Goal: Information Seeking & Learning: Learn about a topic

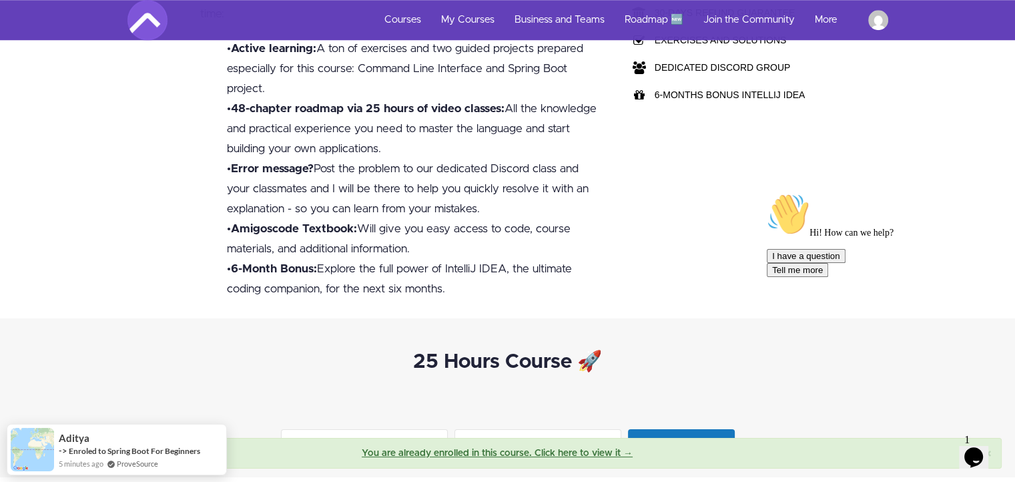
scroll to position [1268, 0]
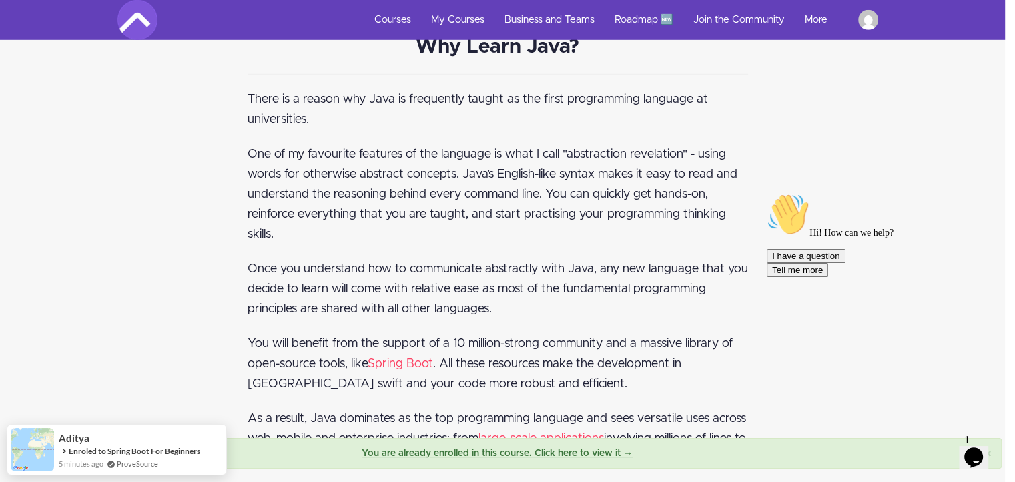
drag, startPoint x: 498, startPoint y: 140, endPoint x: 559, endPoint y: 356, distance: 224.1
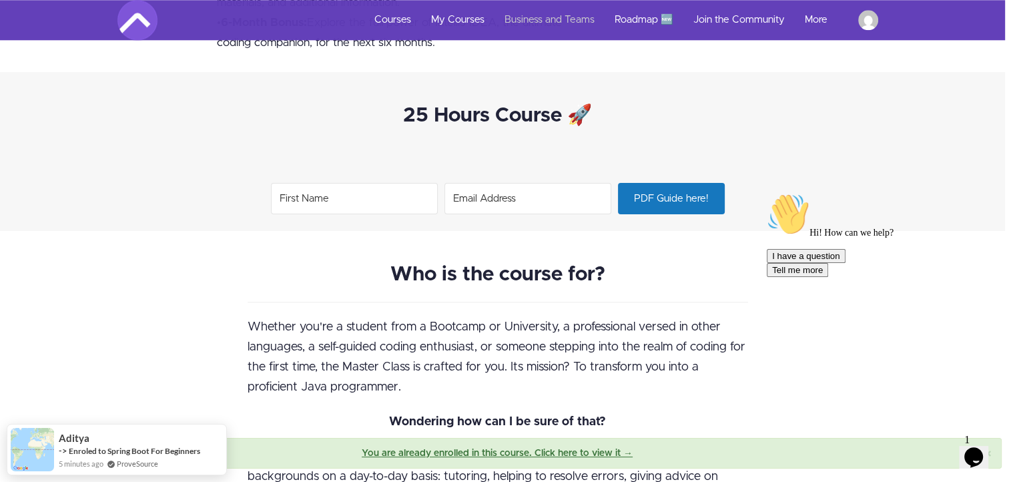
scroll to position [0, 10]
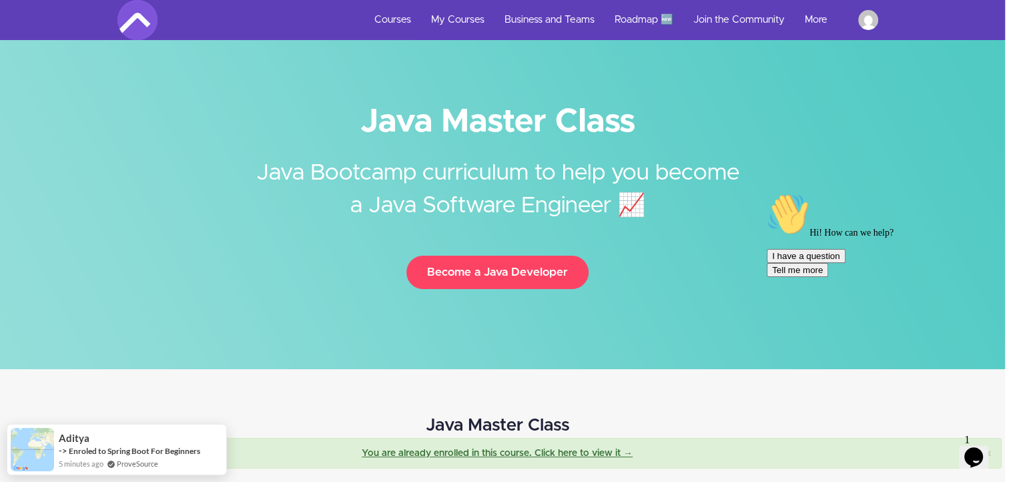
drag, startPoint x: 534, startPoint y: 311, endPoint x: 521, endPoint y: 70, distance: 241.3
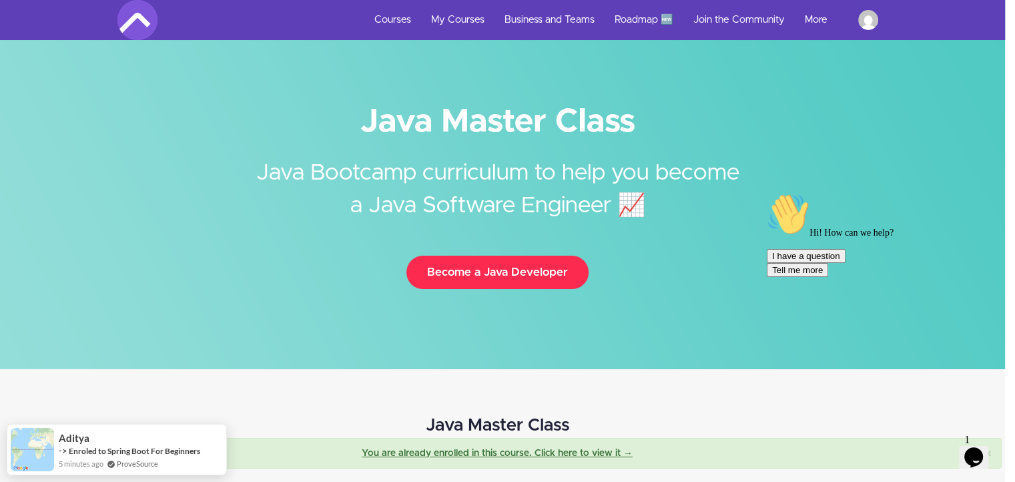
click at [473, 286] on button "Become a Java Developer" at bounding box center [497, 272] width 182 height 33
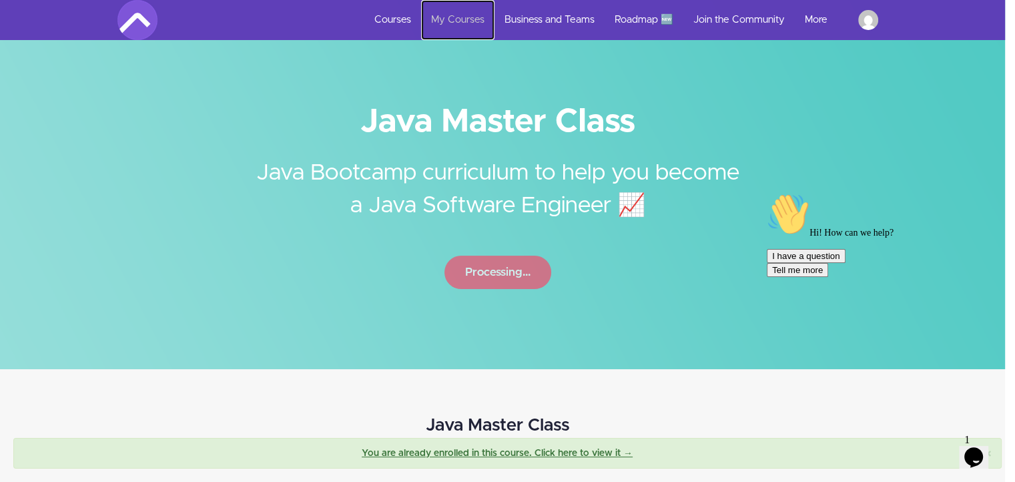
click at [432, 22] on link "My Courses" at bounding box center [457, 20] width 73 height 40
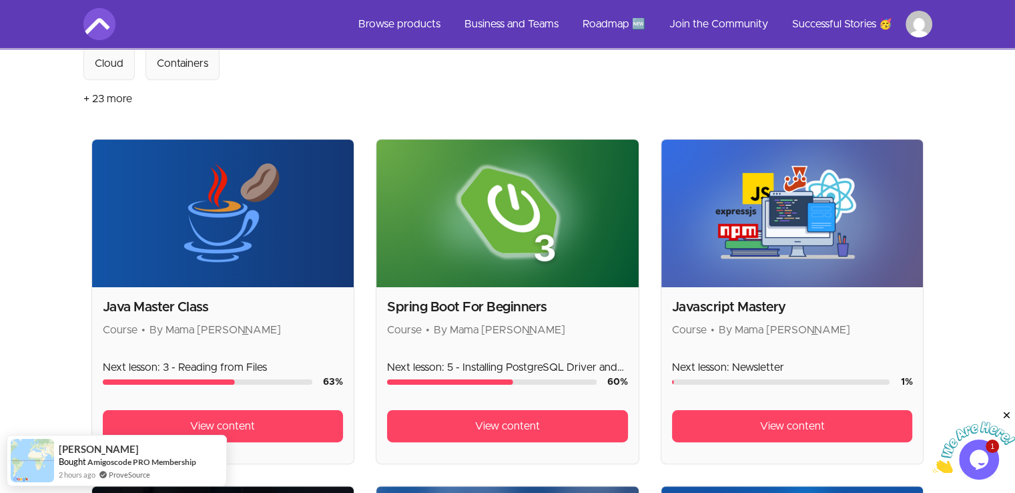
scroll to position [200, 0]
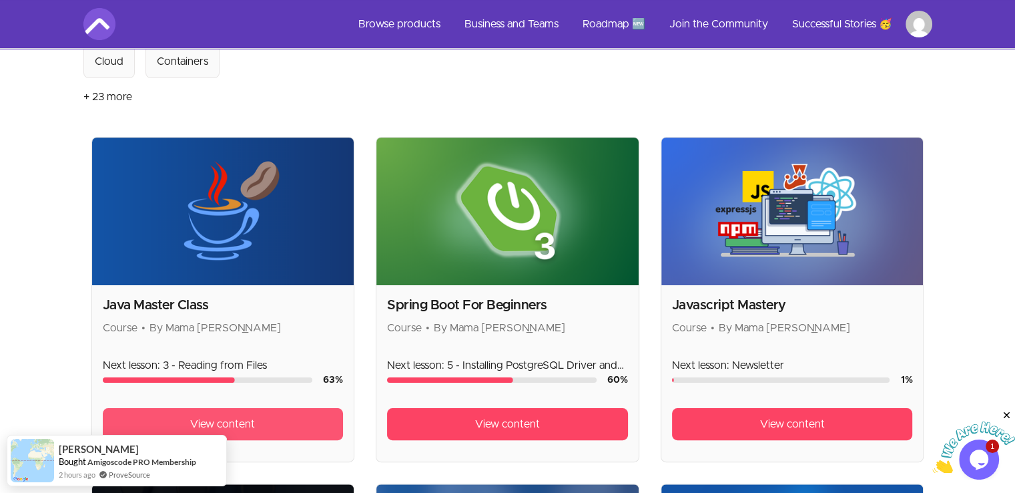
click at [244, 416] on span "View content" at bounding box center [222, 424] width 65 height 16
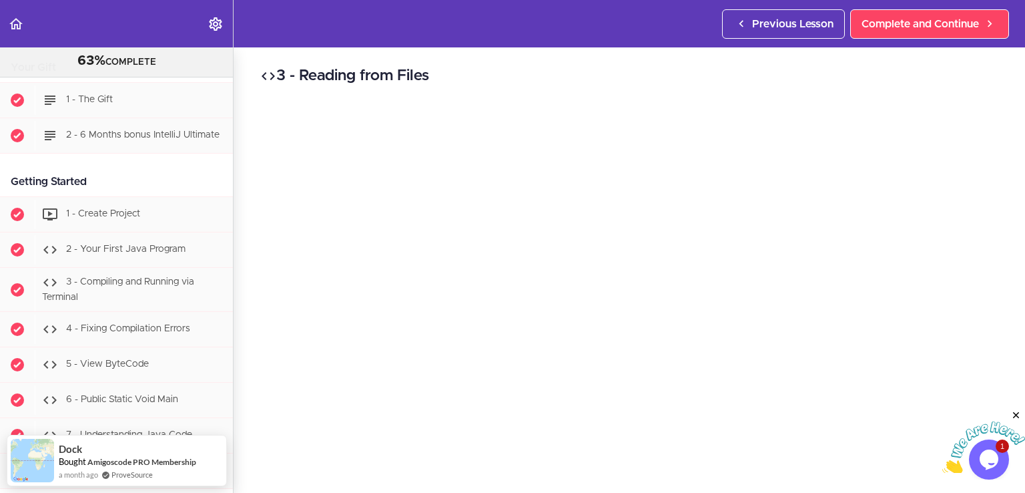
scroll to position [801, 0]
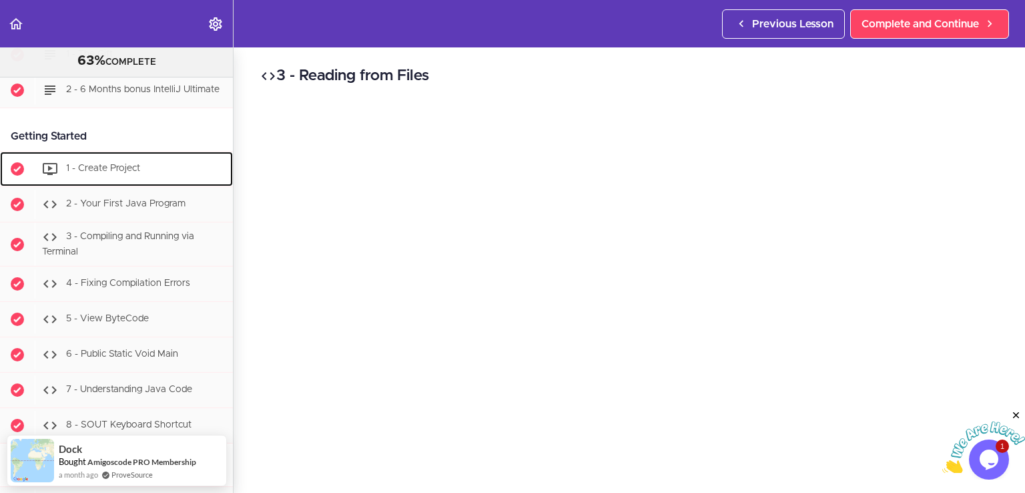
click at [146, 177] on div "1 - Create Project" at bounding box center [134, 168] width 198 height 29
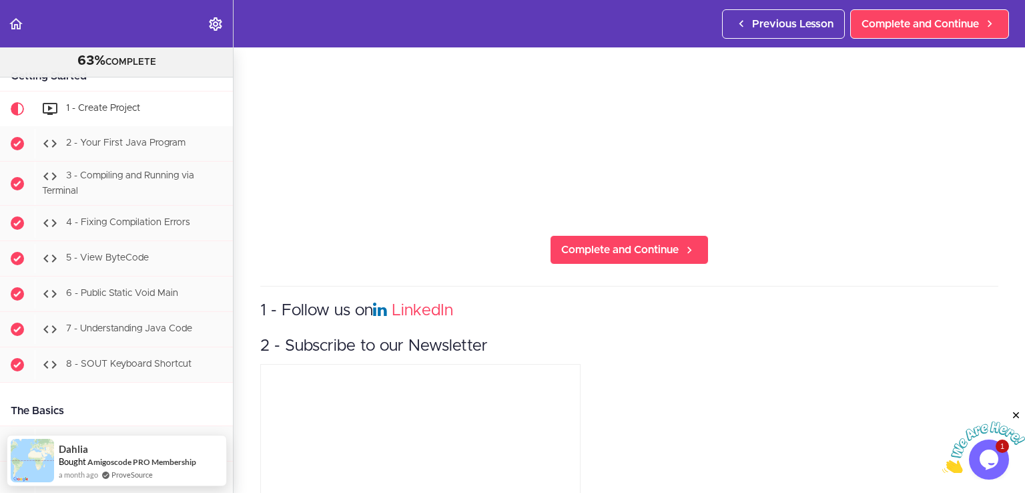
scroll to position [801, 0]
click at [826, 310] on div "1 - Follow us on LinkedIn 2 - Subscribe to our Newsletter" at bounding box center [629, 432] width 738 height 296
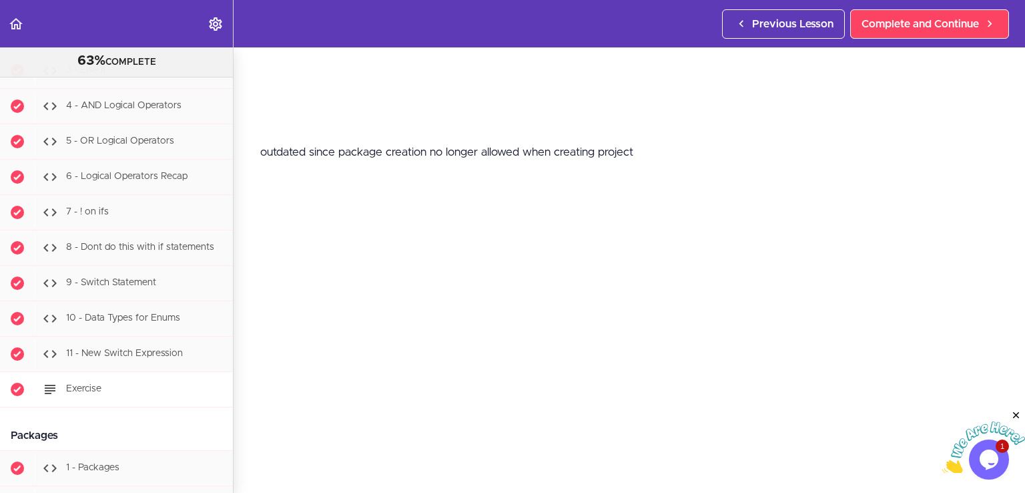
scroll to position [2710, 0]
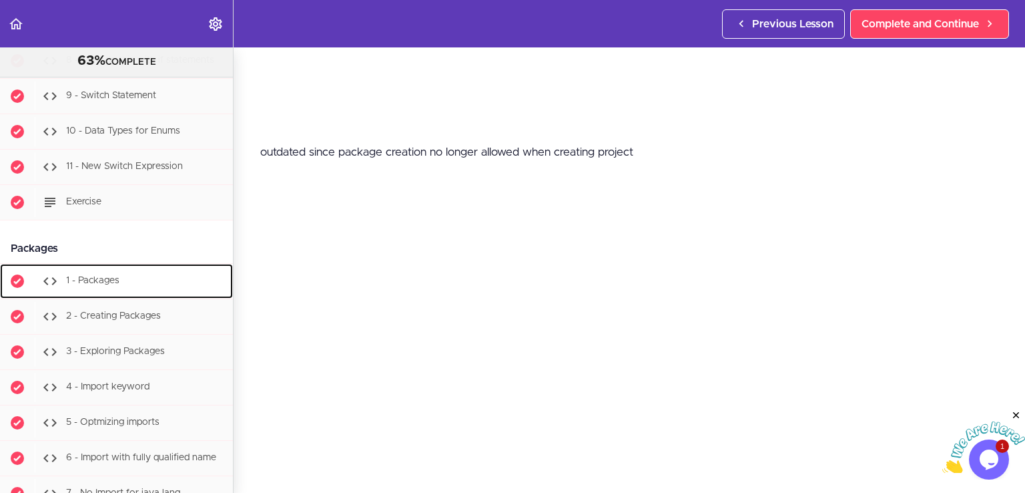
click at [115, 288] on div "1 - Packages" at bounding box center [134, 280] width 198 height 29
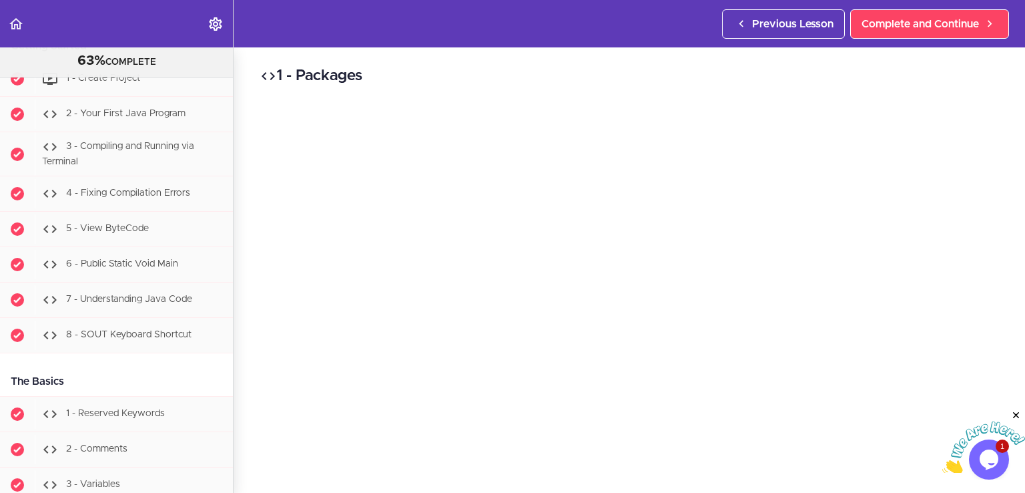
scroll to position [824, 0]
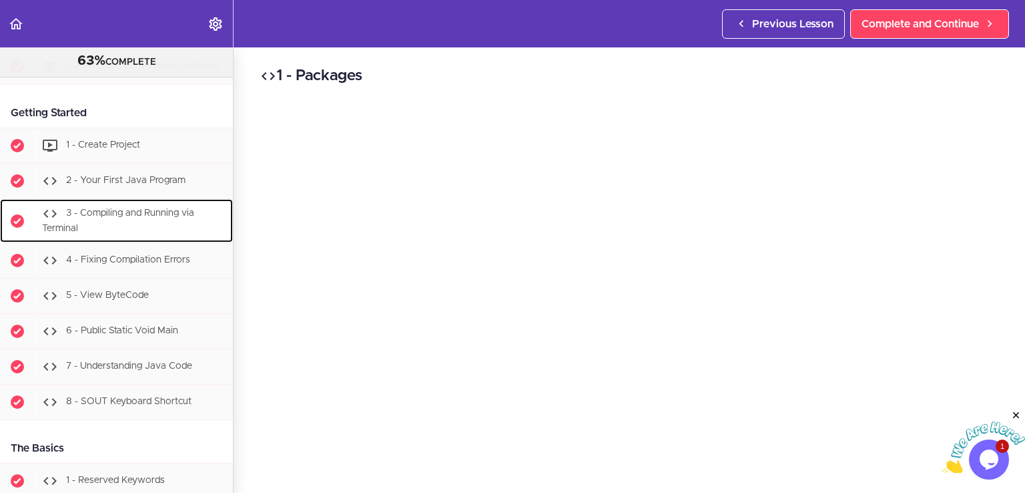
click at [149, 226] on div "3 - Compiling and Running via Terminal" at bounding box center [134, 221] width 198 height 44
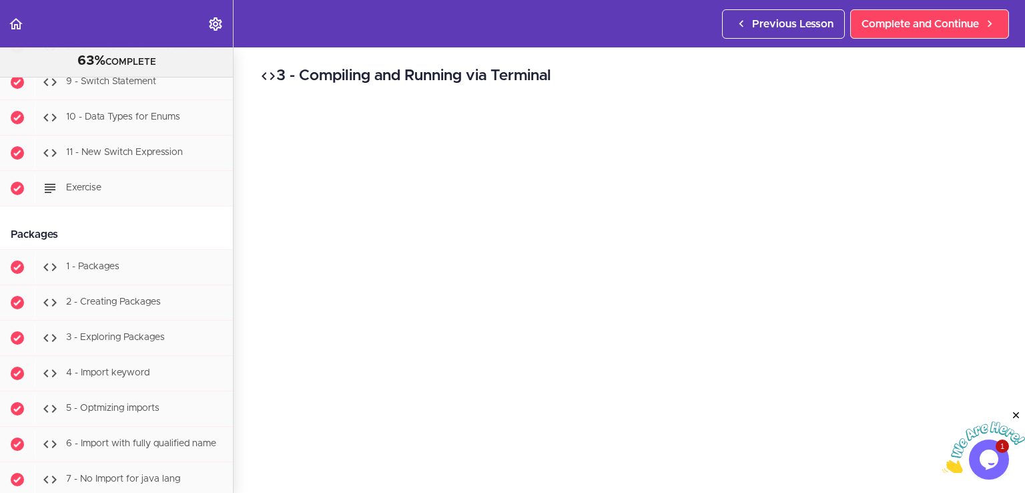
scroll to position [2711, 0]
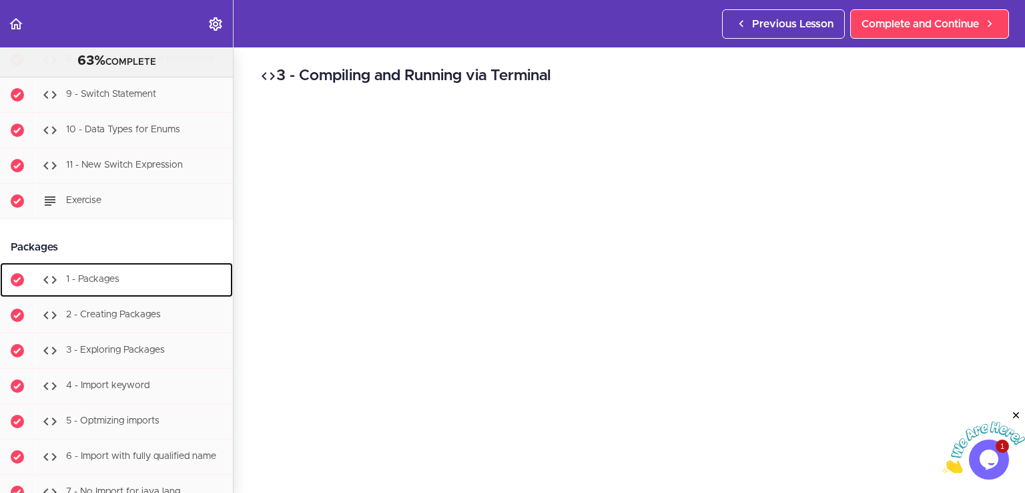
click at [133, 292] on div "1 - Packages" at bounding box center [134, 279] width 198 height 29
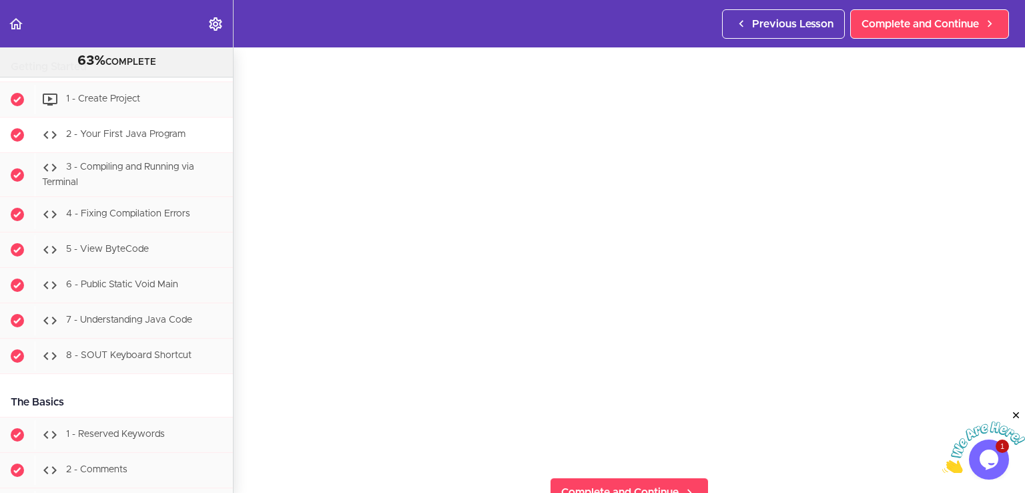
scroll to position [891, 0]
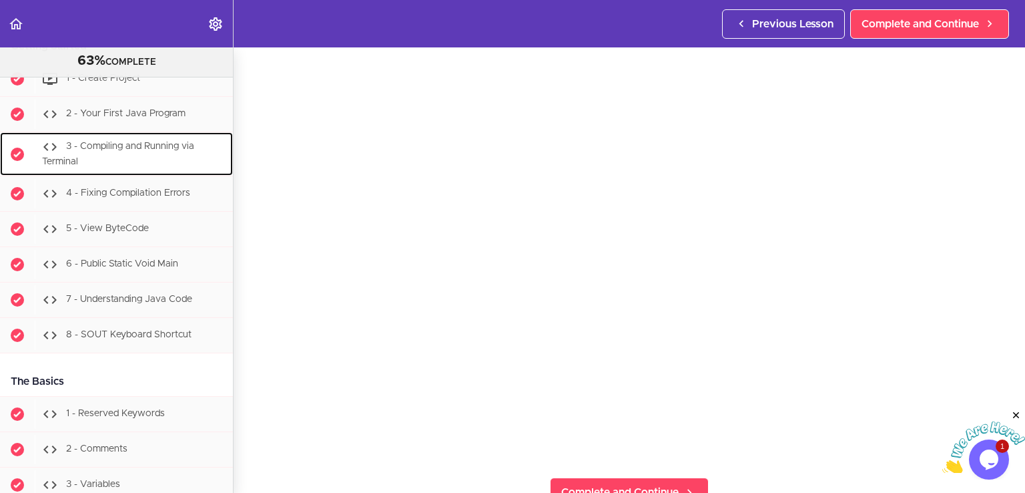
click at [147, 168] on div "3 - Compiling and Running via Terminal" at bounding box center [134, 154] width 198 height 44
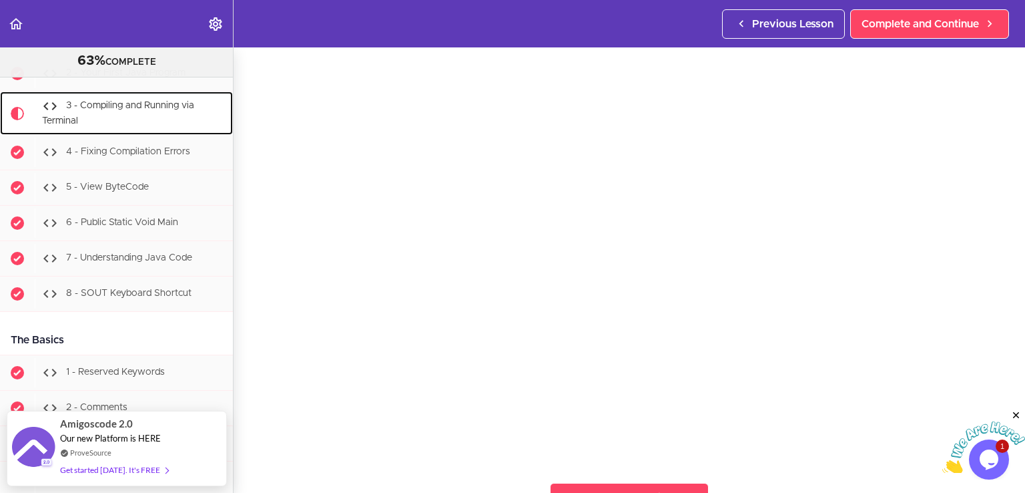
scroll to position [67, 0]
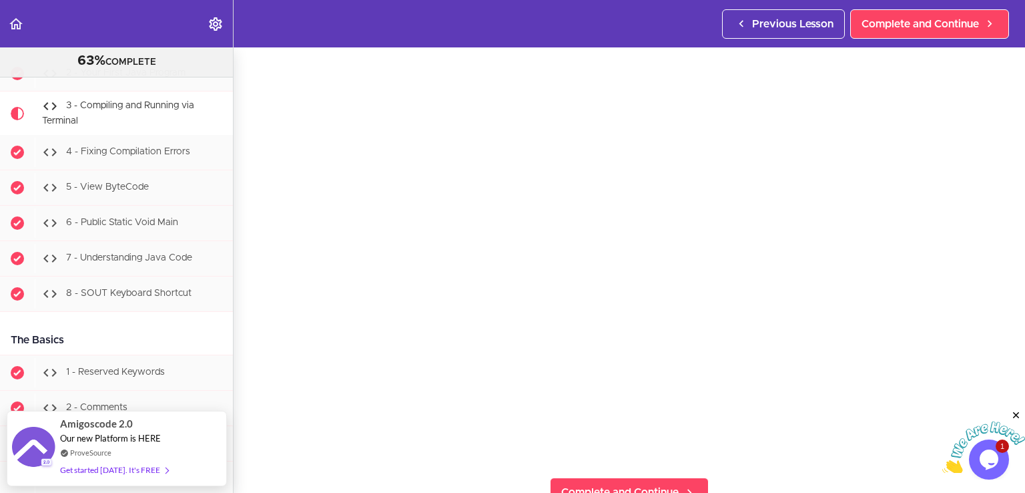
drag, startPoint x: 944, startPoint y: 435, endPoint x: 1887, endPoint y: 844, distance: 1027.3
click at [944, 435] on img at bounding box center [983, 447] width 83 height 53
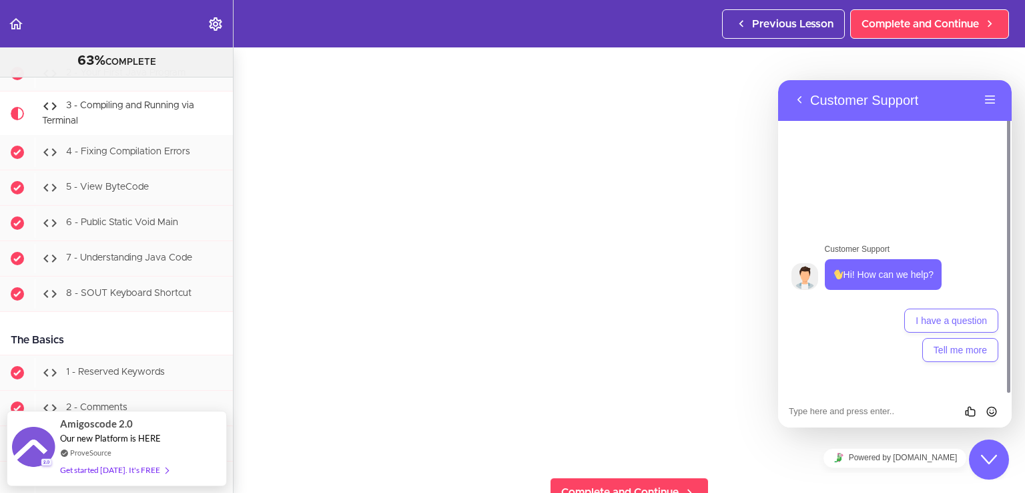
click at [1000, 450] on button "Close Chat This icon closes the chat window." at bounding box center [989, 459] width 40 height 40
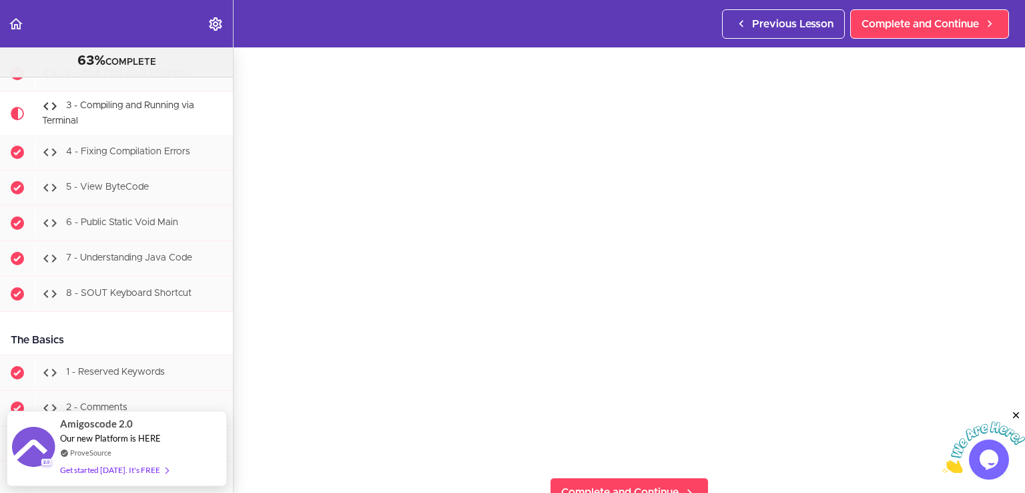
drag, startPoint x: 1017, startPoint y: 409, endPoint x: 1951, endPoint y: 825, distance: 1022.7
click at [1017, 409] on icon "Close" at bounding box center [1016, 415] width 12 height 12
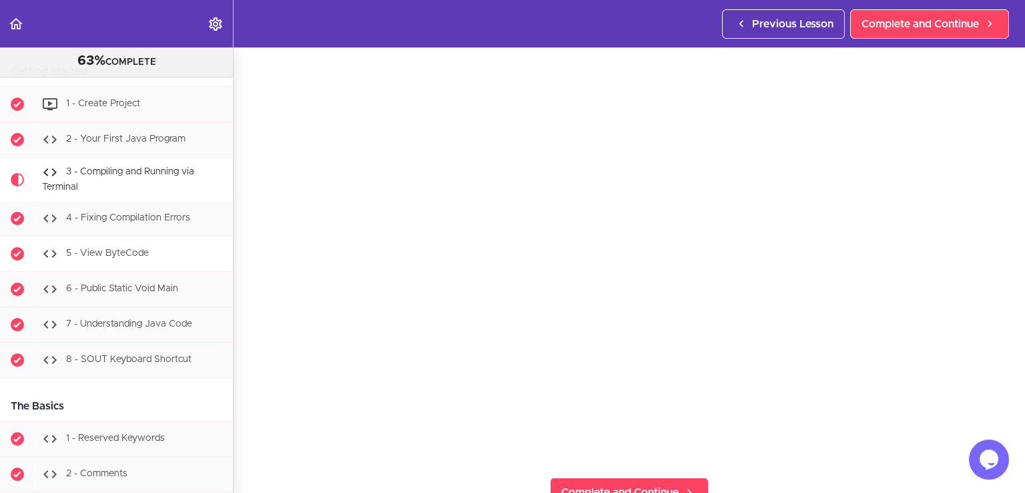
scroll to position [865, 0]
click at [792, 465] on section "Java Master Class 63% COMPLETE Course Intro 1 - Intro 2 - Practice Practice Pra…" at bounding box center [512, 269] width 1025 height 445
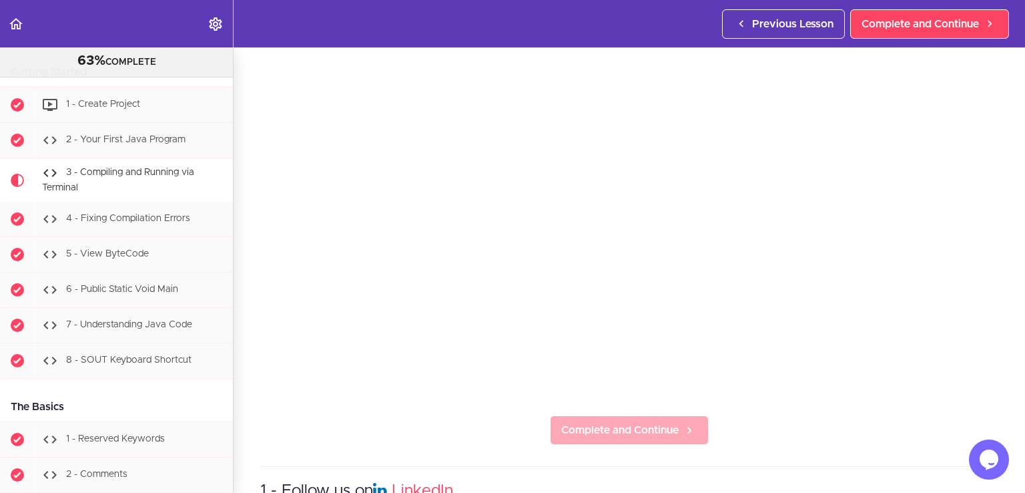
scroll to position [133, 0]
click at [601, 425] on span "Complete and Continue" at bounding box center [619, 425] width 117 height 16
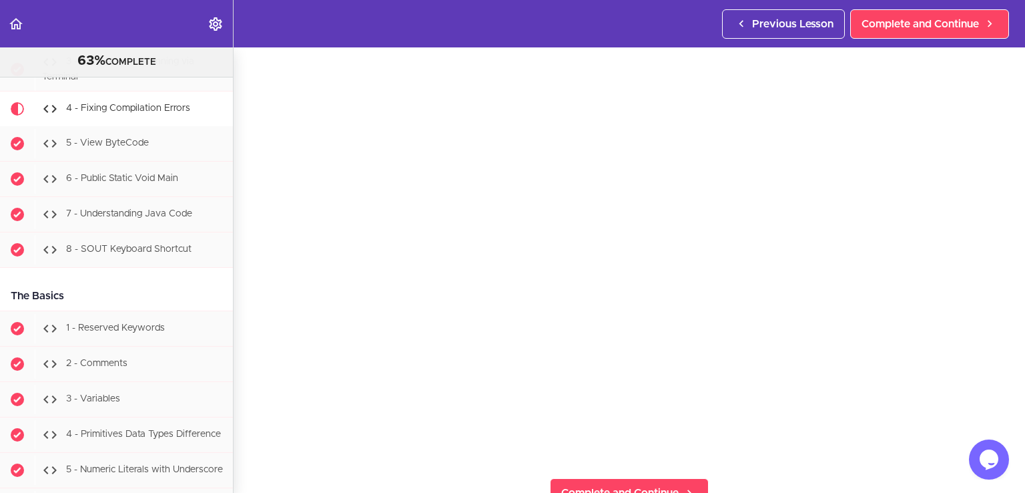
scroll to position [67, 0]
click at [635, 477] on link "Complete and Continue" at bounding box center [629, 491] width 159 height 29
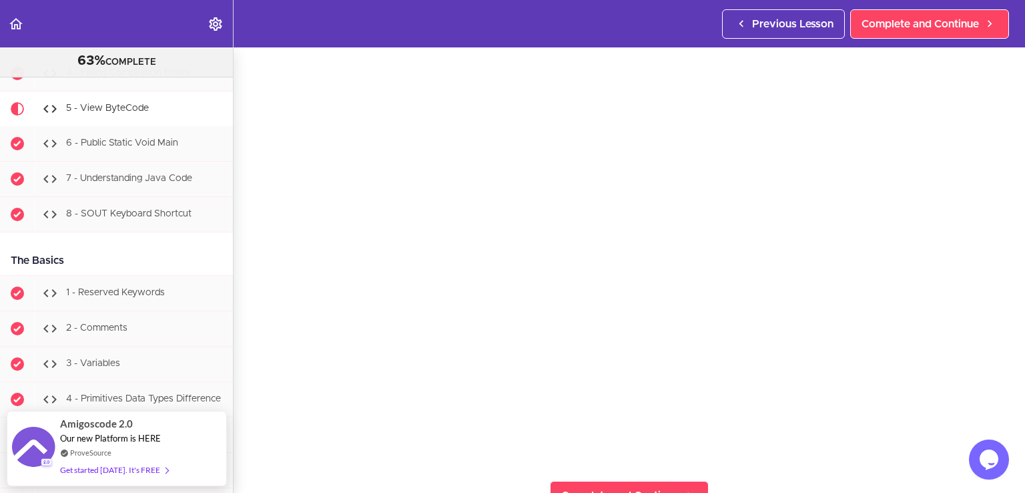
scroll to position [67, 0]
click at [748, 465] on section "Java Master Class 63% COMPLETE Course Intro 1 - Intro 2 - Practice Practice Pra…" at bounding box center [512, 269] width 1025 height 445
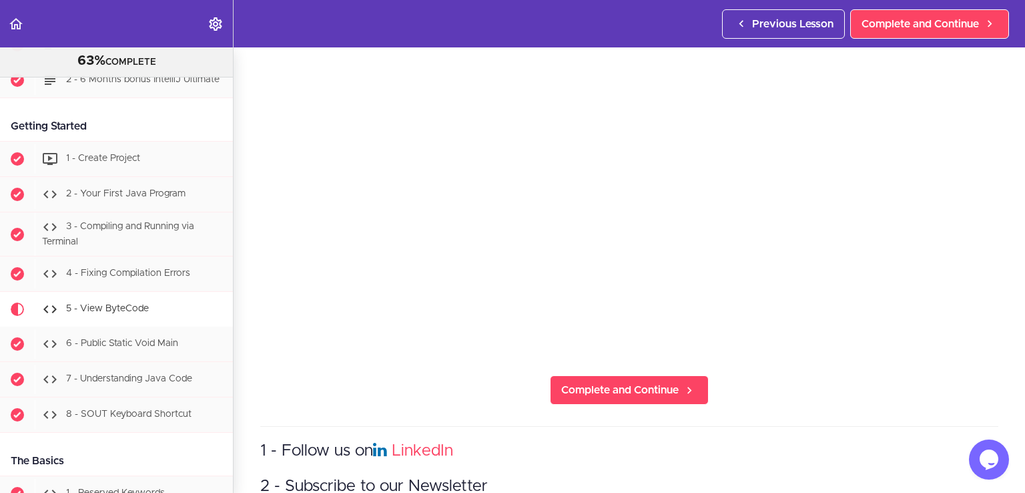
scroll to position [216, 0]
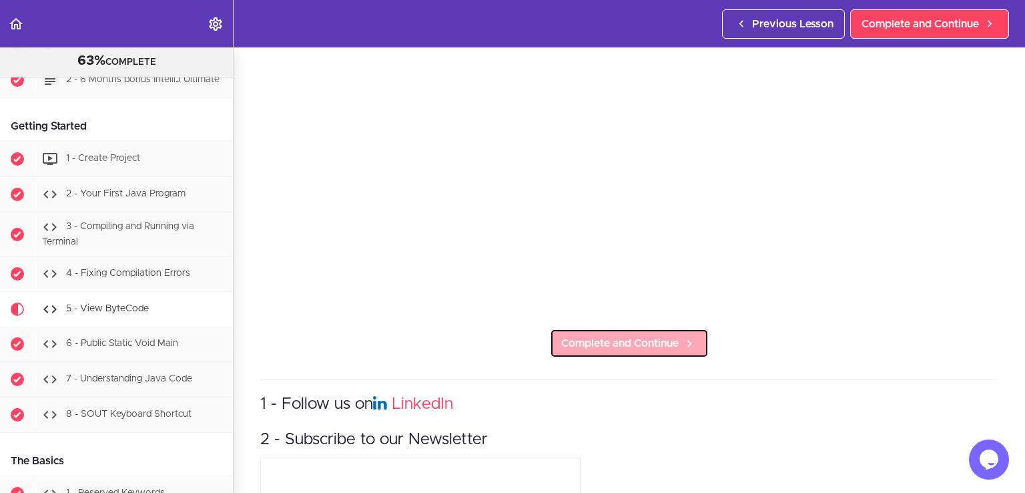
click at [637, 328] on link "Complete and Continue" at bounding box center [629, 342] width 159 height 29
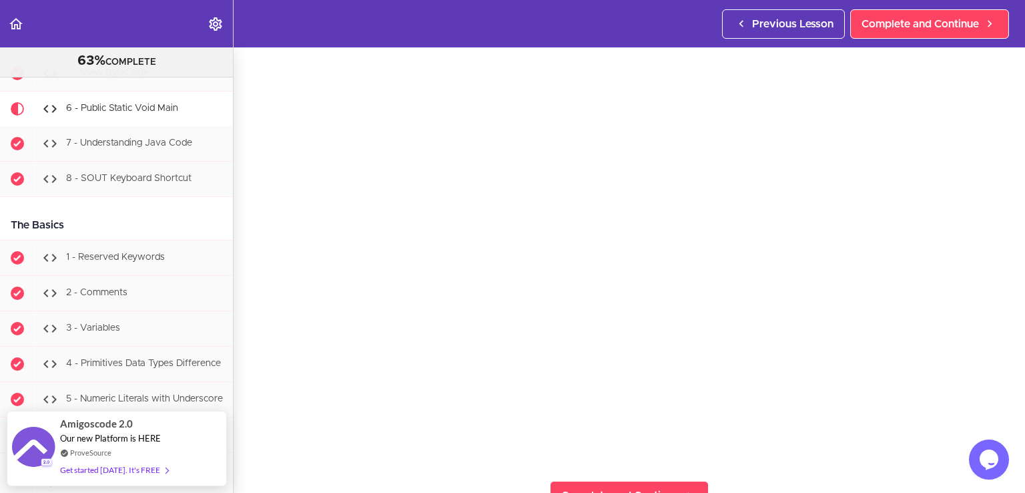
scroll to position [67, 0]
click at [349, 469] on section "Java Master Class 63% COMPLETE Course Intro 1 - Intro 2 - Practice Practice Pra…" at bounding box center [512, 269] width 1025 height 445
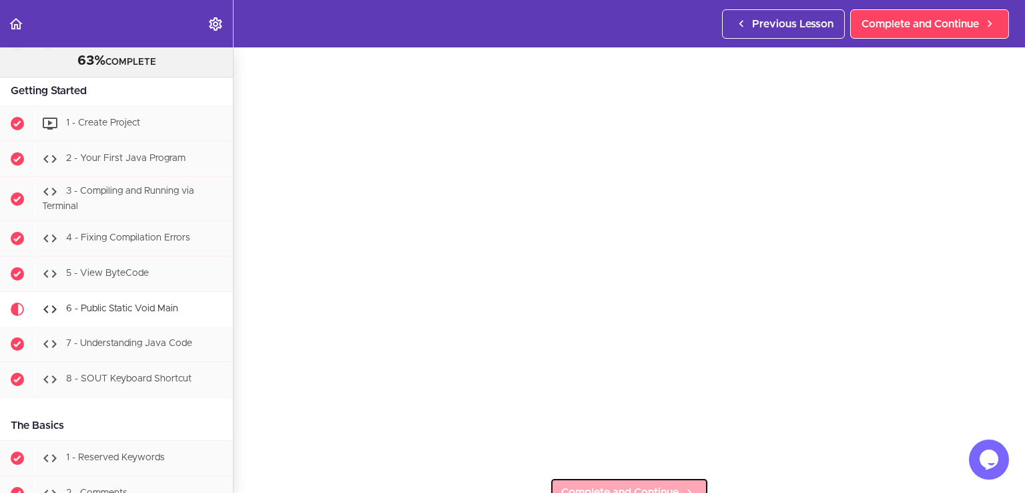
click at [649, 477] on link "Complete and Continue" at bounding box center [629, 491] width 159 height 29
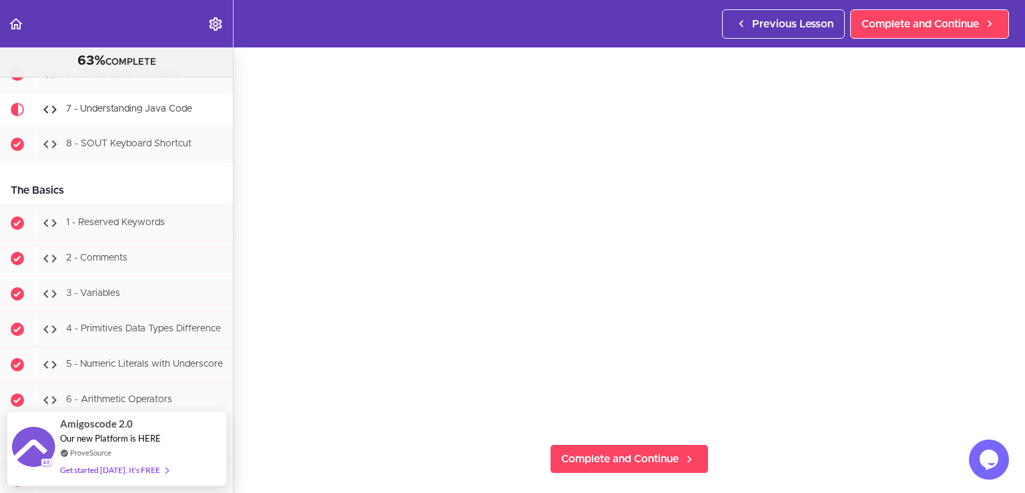
scroll to position [133, 0]
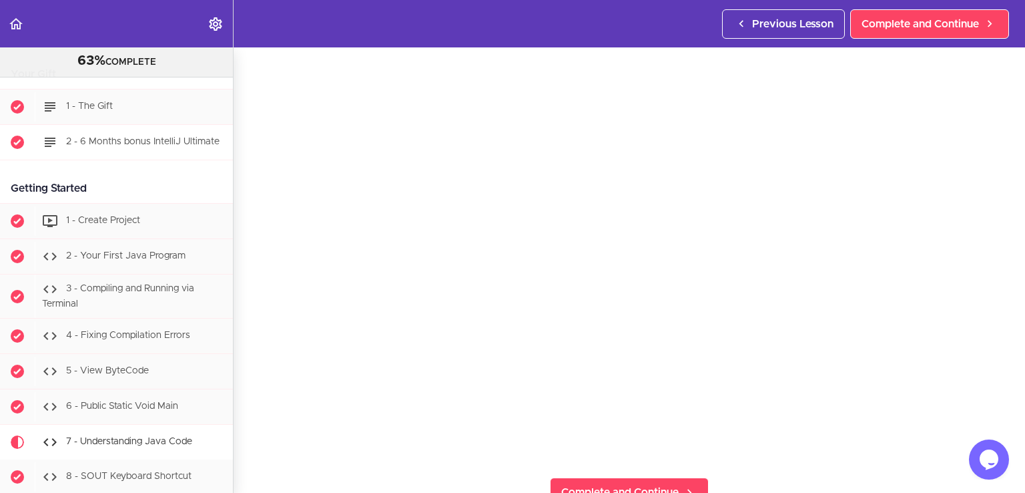
scroll to position [747, 0]
click at [77, 192] on div "Getting Started" at bounding box center [116, 190] width 233 height 30
copy div "Getting Started"
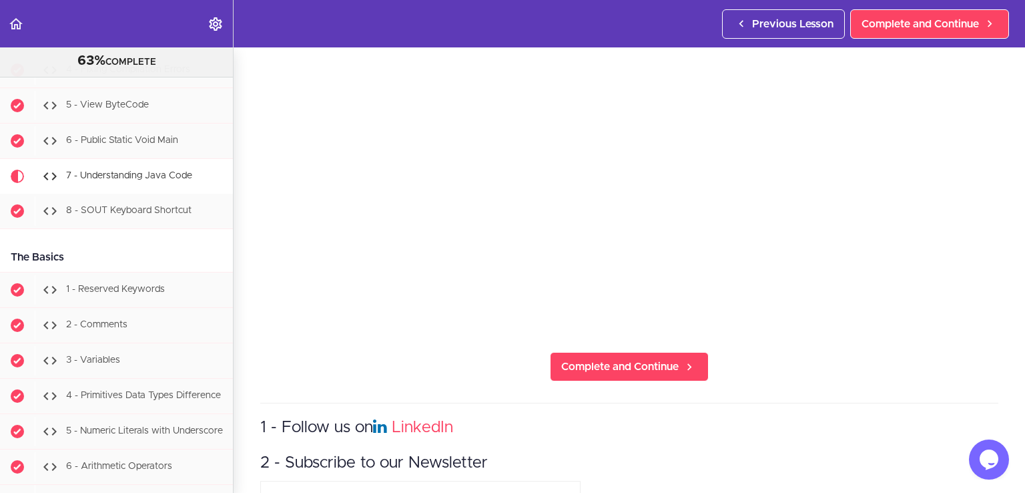
scroll to position [200, 0]
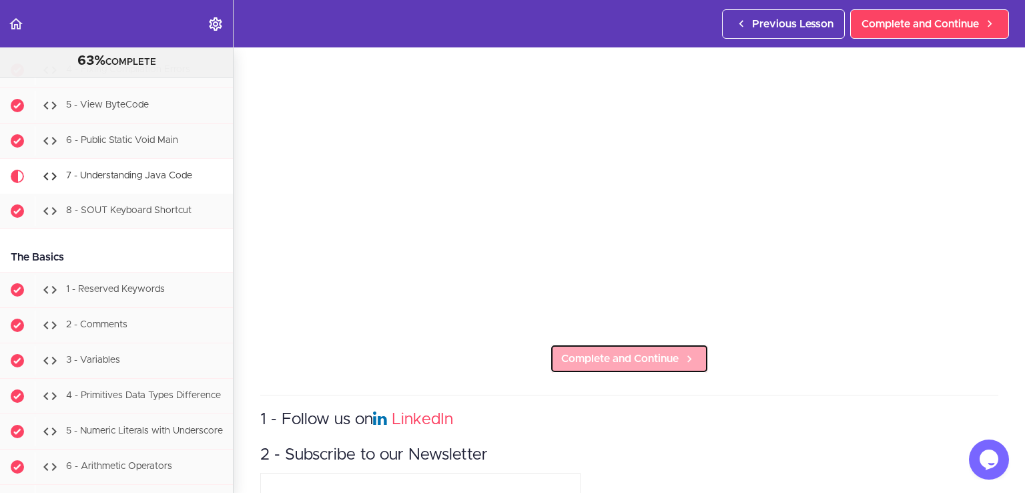
click at [622, 350] on span "Complete and Continue" at bounding box center [619, 358] width 117 height 16
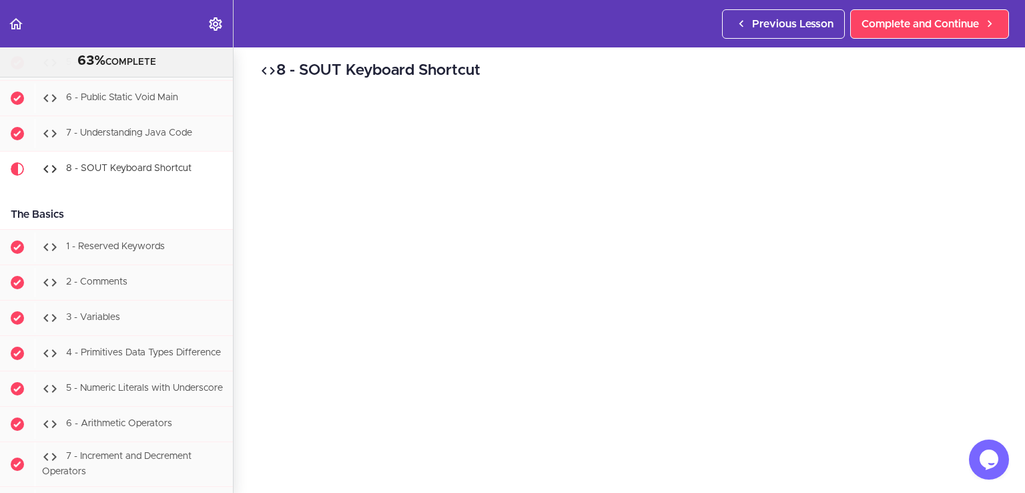
scroll to position [1116, 0]
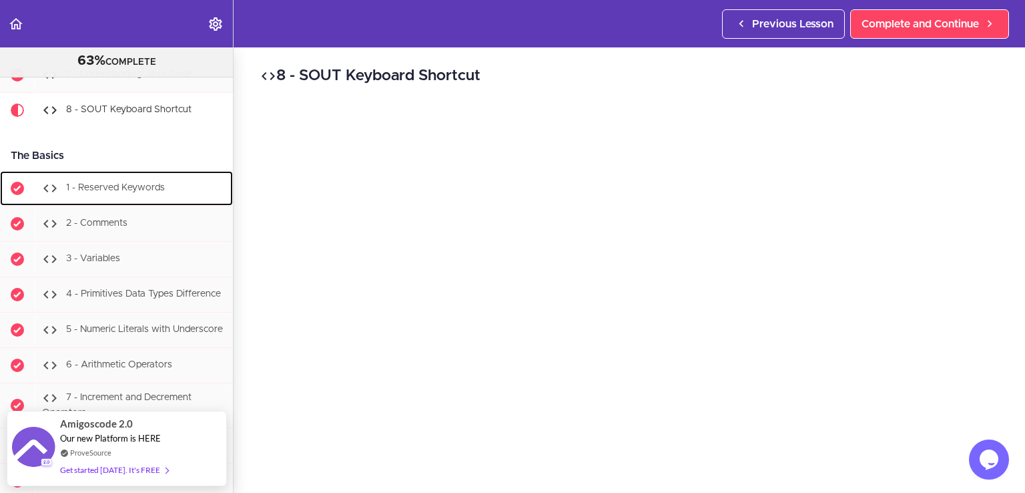
click at [114, 190] on span "1 - Reserved Keywords" at bounding box center [115, 188] width 99 height 9
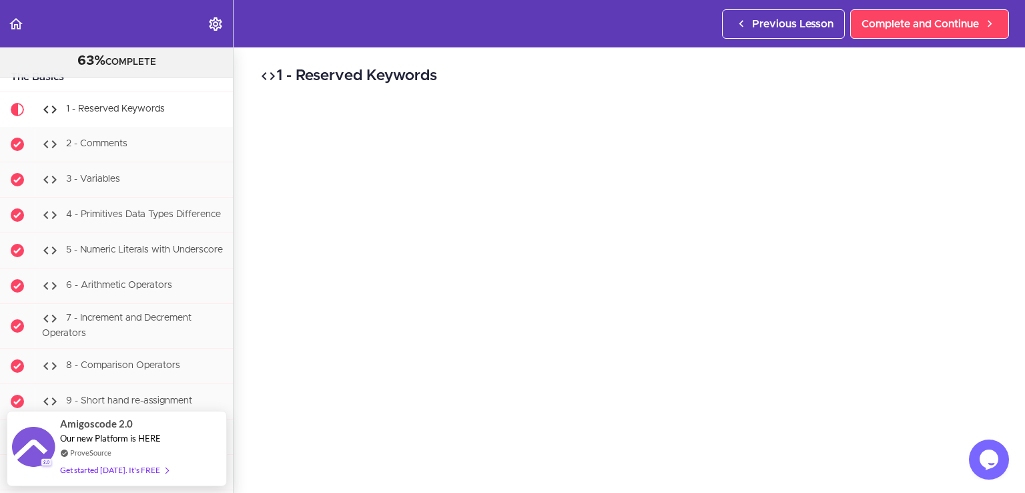
click at [1004, 127] on div "1 - Reserved Keywords Complete and Continue 1 - Follow us on LinkedIn 2 - Subsc…" at bounding box center [630, 269] width 792 height 445
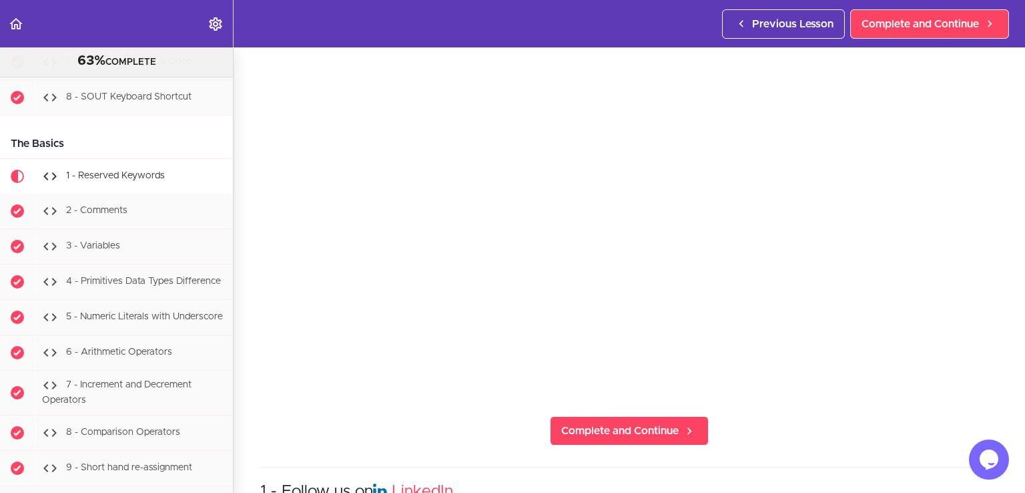
scroll to position [133, 0]
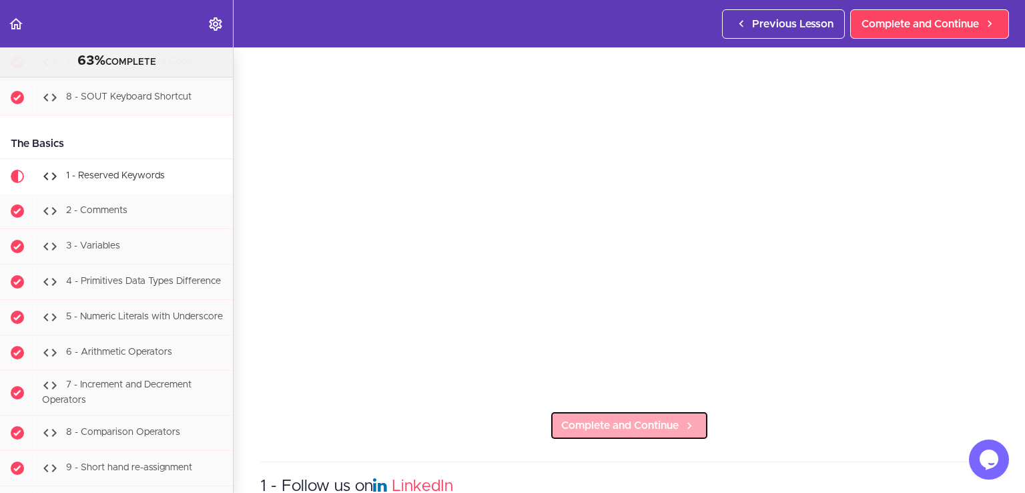
click at [635, 417] on span "Complete and Continue" at bounding box center [619, 425] width 117 height 16
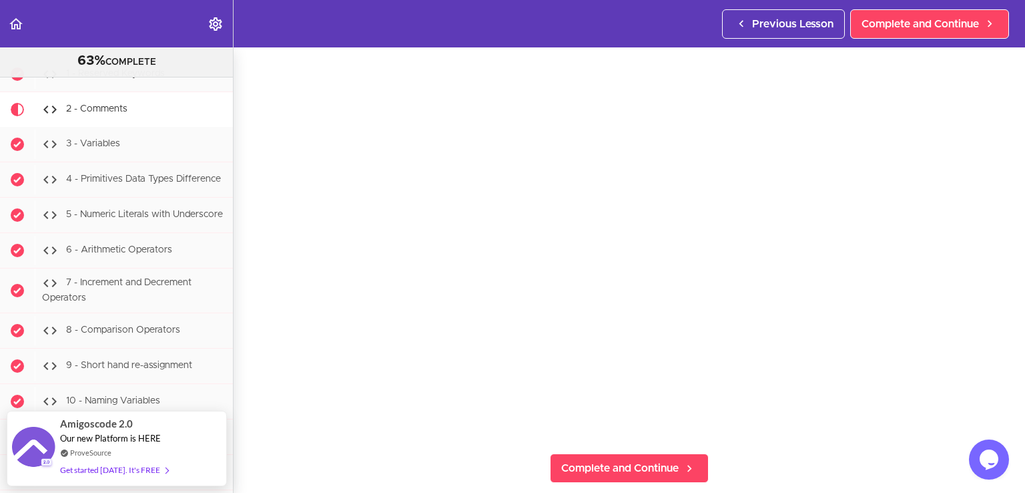
scroll to position [133, 0]
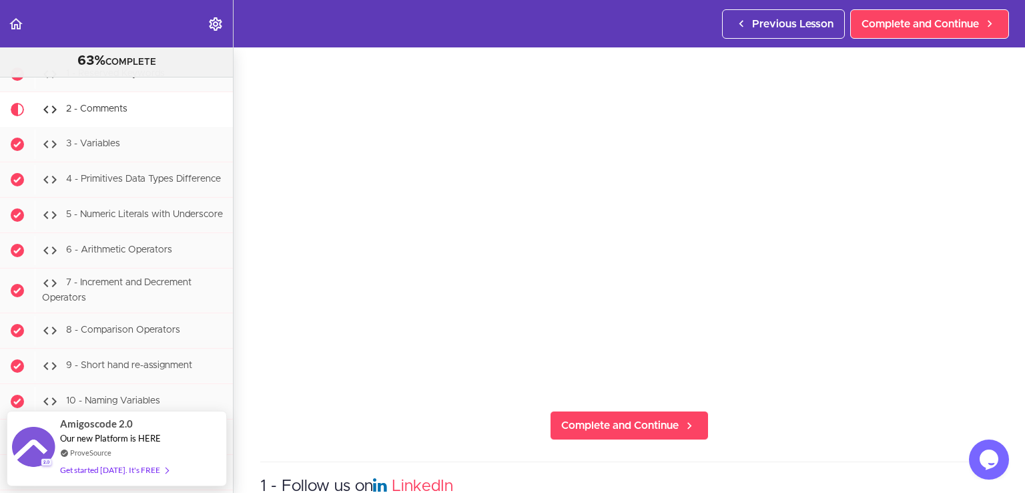
click at [408, 403] on section "Java Master Class 63% COMPLETE Course Intro 1 - Intro 2 - Practice Practice Pra…" at bounding box center [512, 269] width 1025 height 445
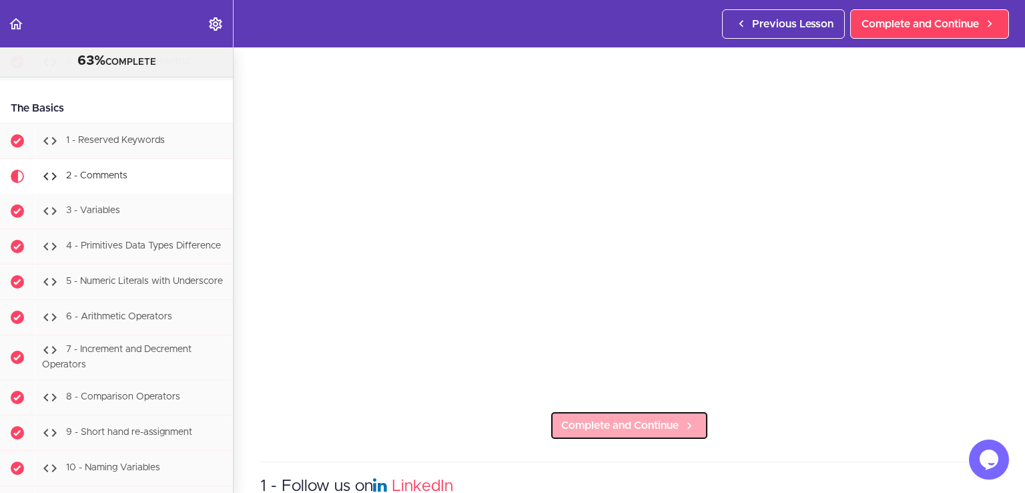
click at [595, 431] on link "Complete and Continue" at bounding box center [629, 424] width 159 height 29
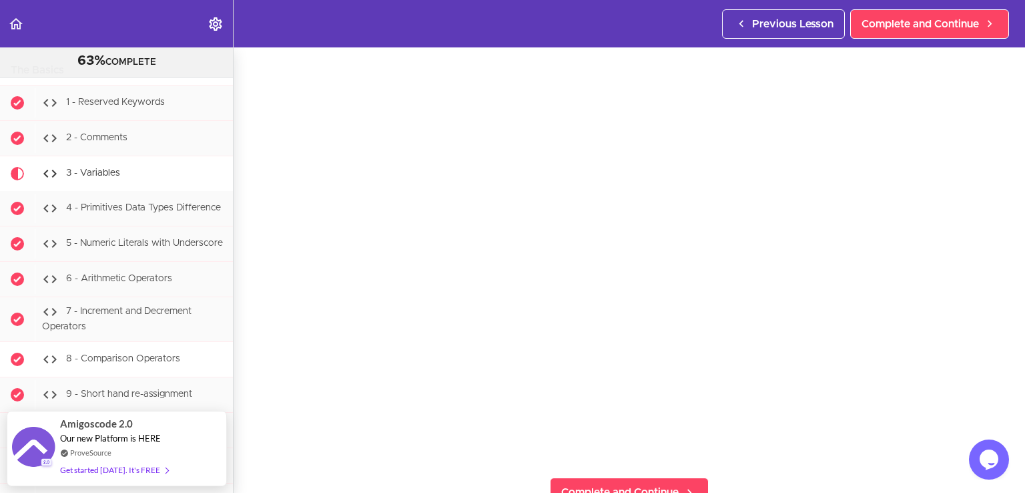
scroll to position [1199, 0]
click at [752, 474] on section "Java Master Class 63% COMPLETE Course Intro 1 - Intro 2 - Practice Practice Pra…" at bounding box center [512, 269] width 1025 height 445
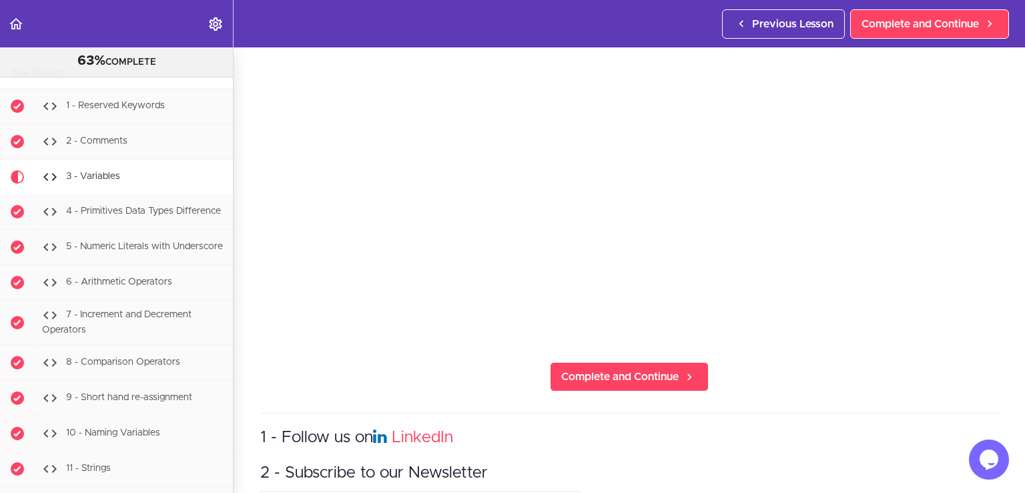
scroll to position [200, 0]
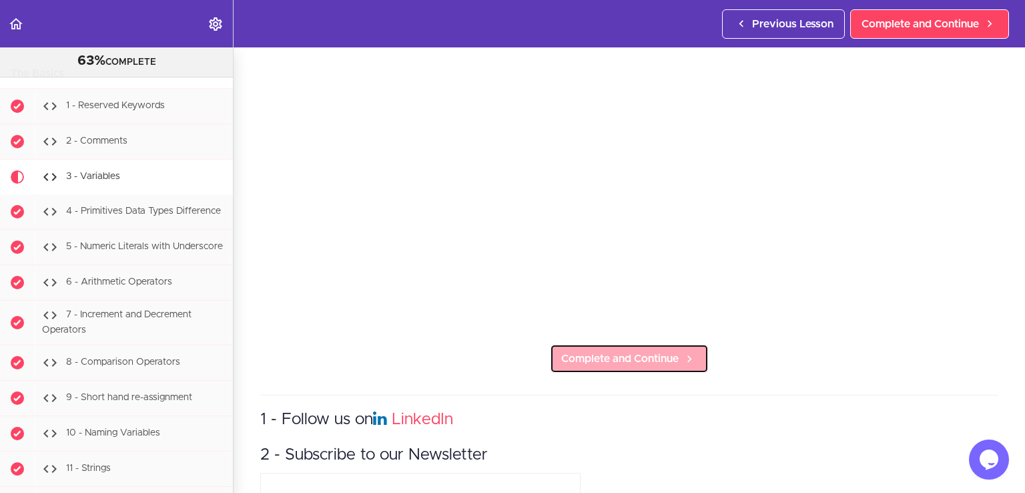
click at [601, 350] on span "Complete and Continue" at bounding box center [619, 358] width 117 height 16
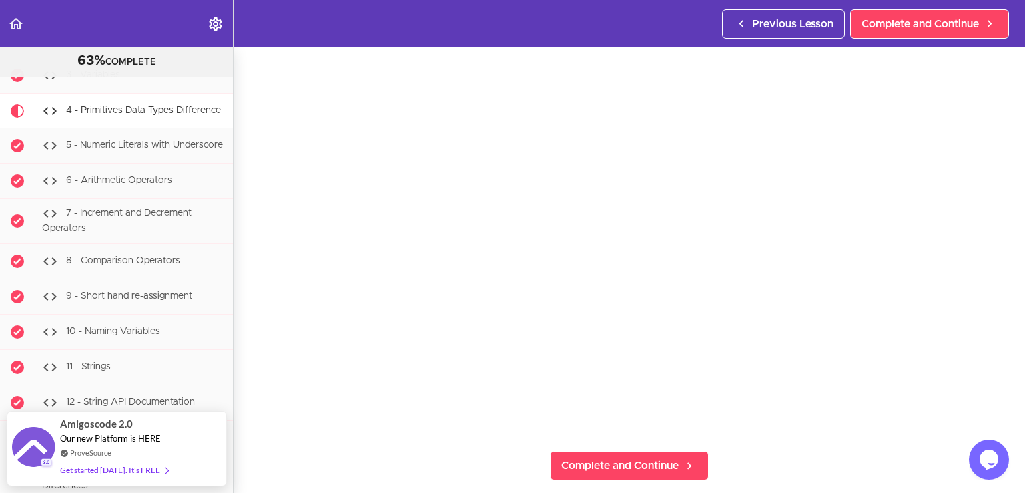
scroll to position [67, 0]
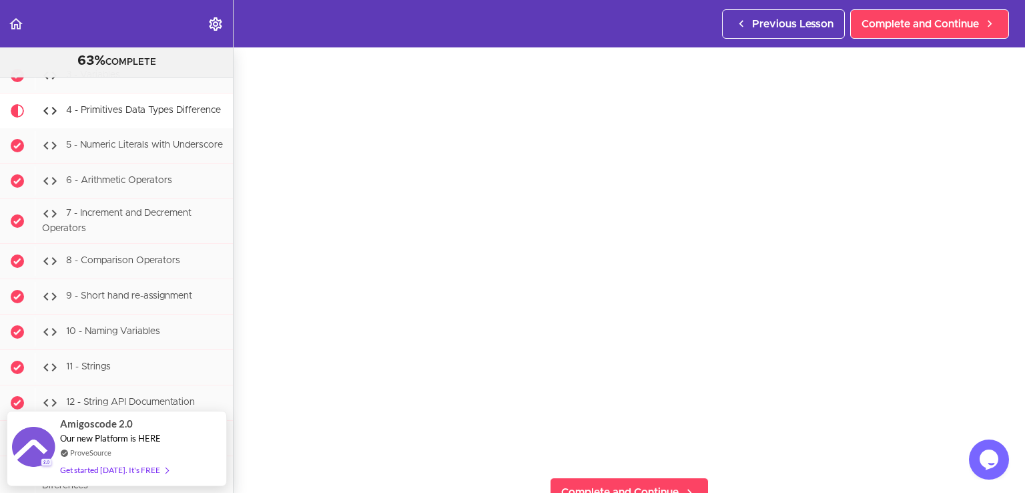
click at [415, 469] on section "Java Master Class 63% COMPLETE Course Intro 1 - Intro 2 - Practice Practice Pra…" at bounding box center [512, 269] width 1025 height 445
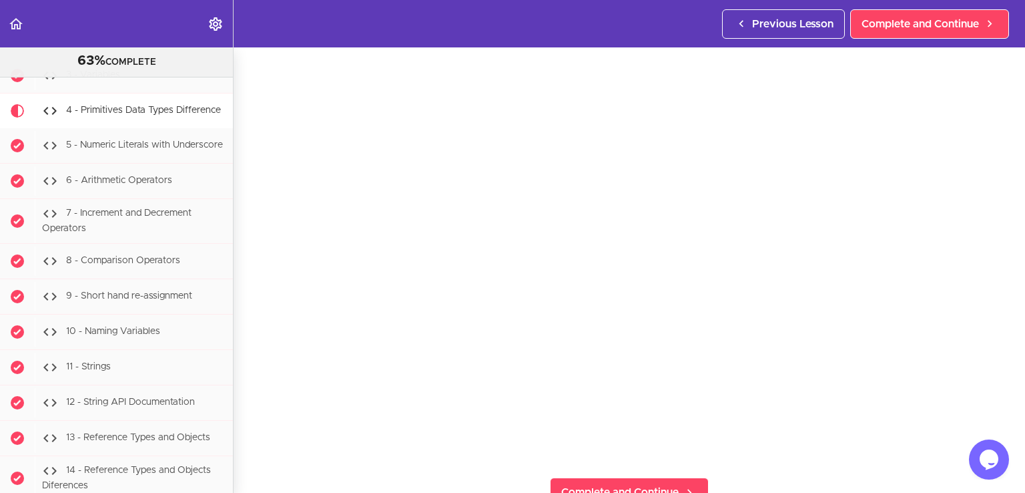
scroll to position [133, 0]
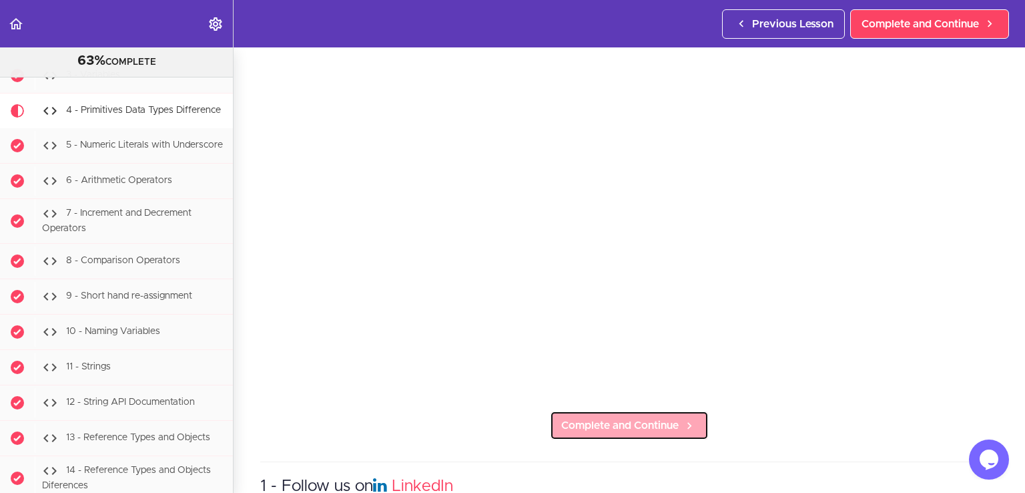
click at [613, 417] on span "Complete and Continue" at bounding box center [619, 425] width 117 height 16
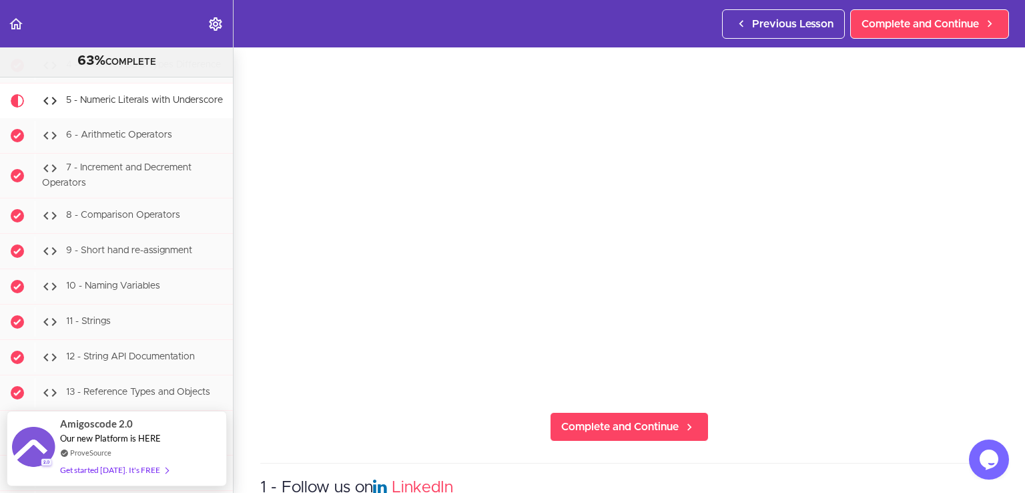
scroll to position [133, 0]
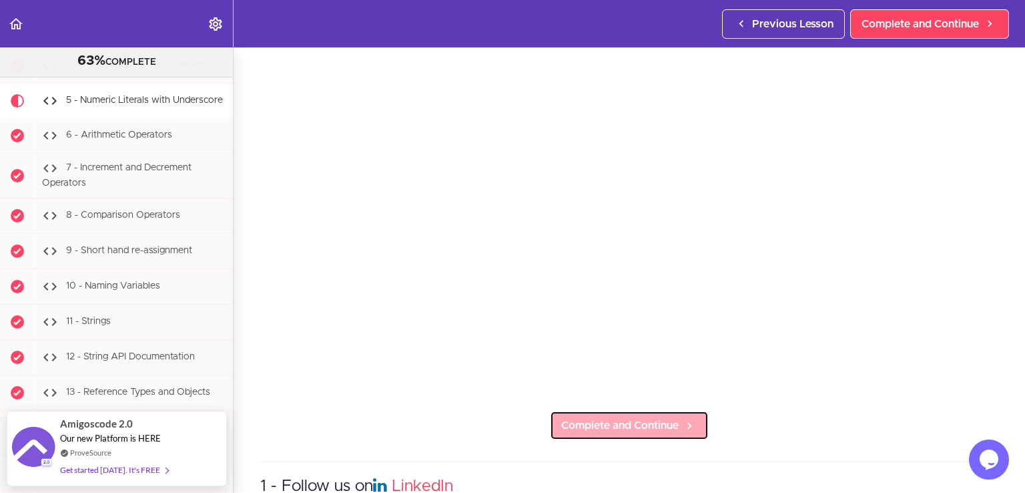
click at [595, 418] on span "Complete and Continue" at bounding box center [619, 425] width 117 height 16
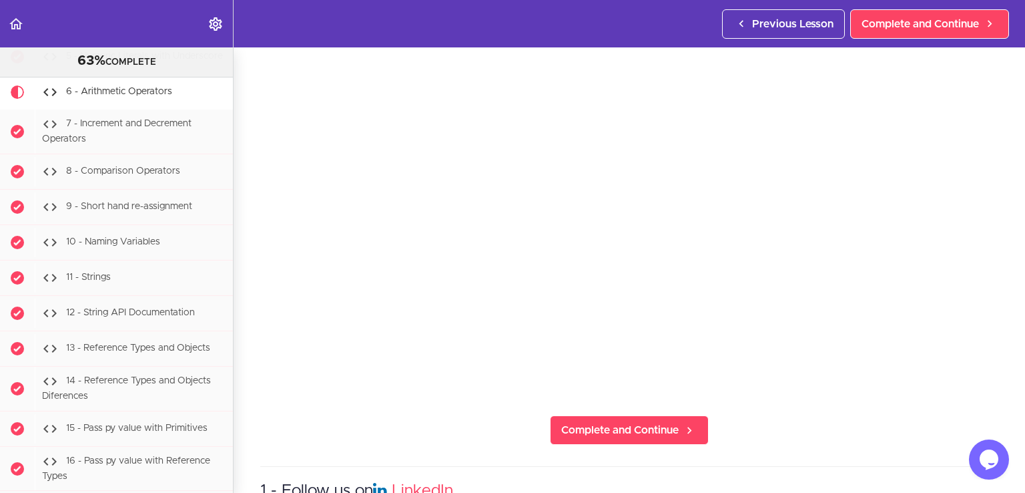
scroll to position [133, 0]
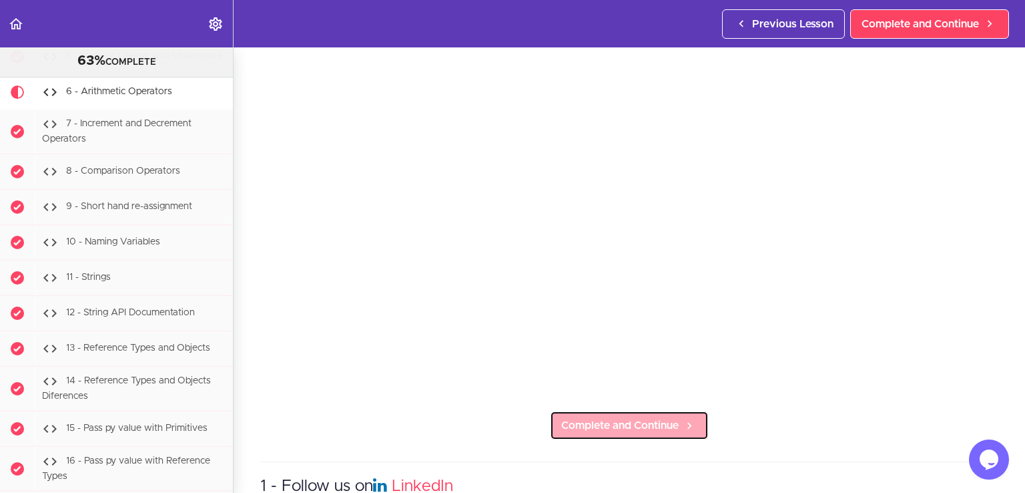
click at [613, 410] on link "Complete and Continue" at bounding box center [629, 424] width 159 height 29
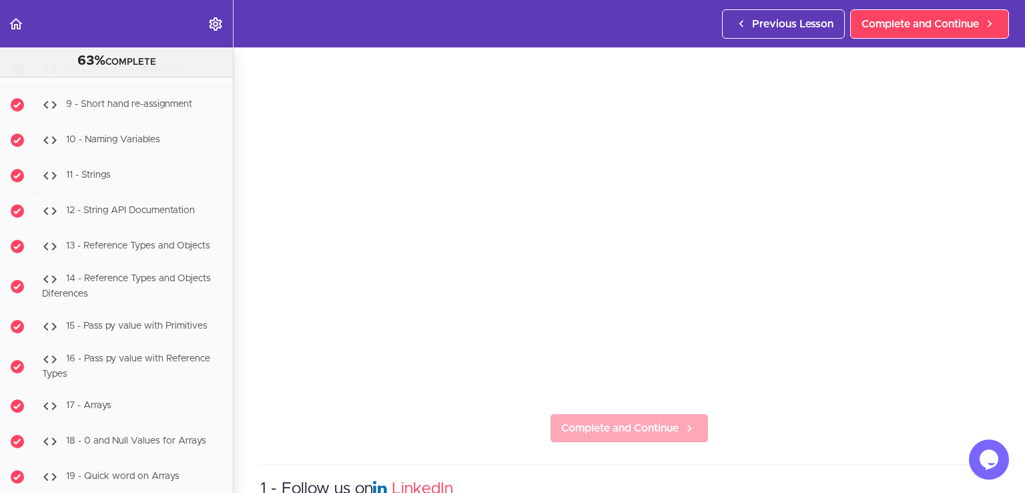
scroll to position [133, 0]
click at [639, 417] on span "Complete and Continue" at bounding box center [619, 425] width 117 height 16
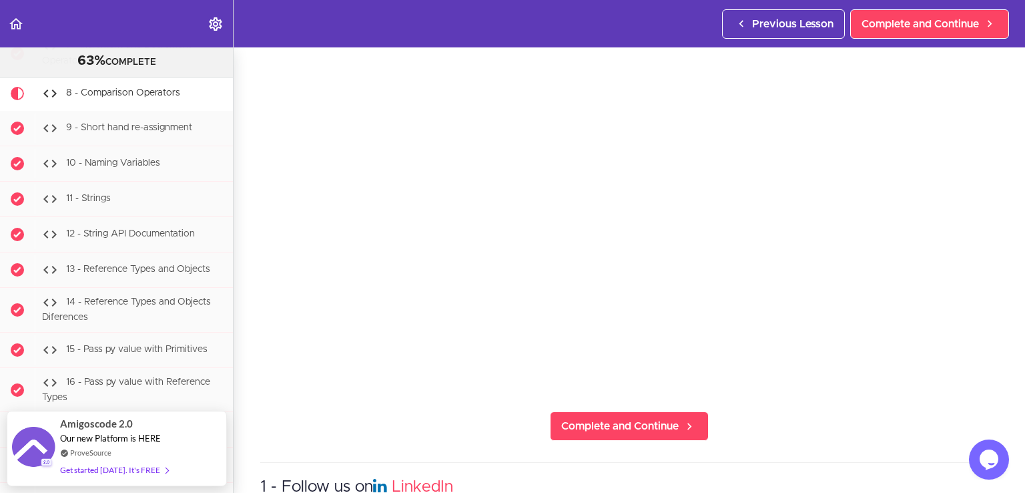
scroll to position [133, 0]
click at [774, 422] on section "Java Master Class 63% COMPLETE Course Intro 1 - Intro 2 - Practice Practice Pra…" at bounding box center [512, 269] width 1025 height 445
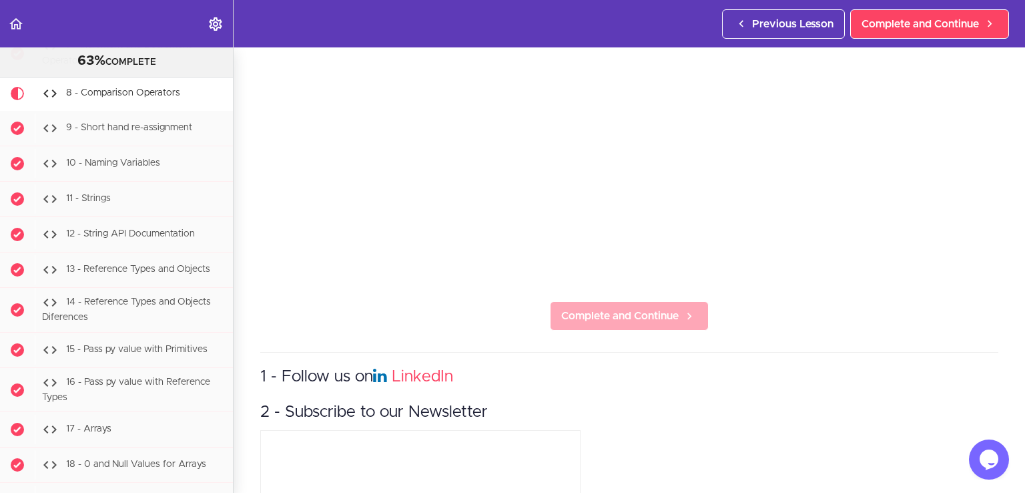
scroll to position [216, 0]
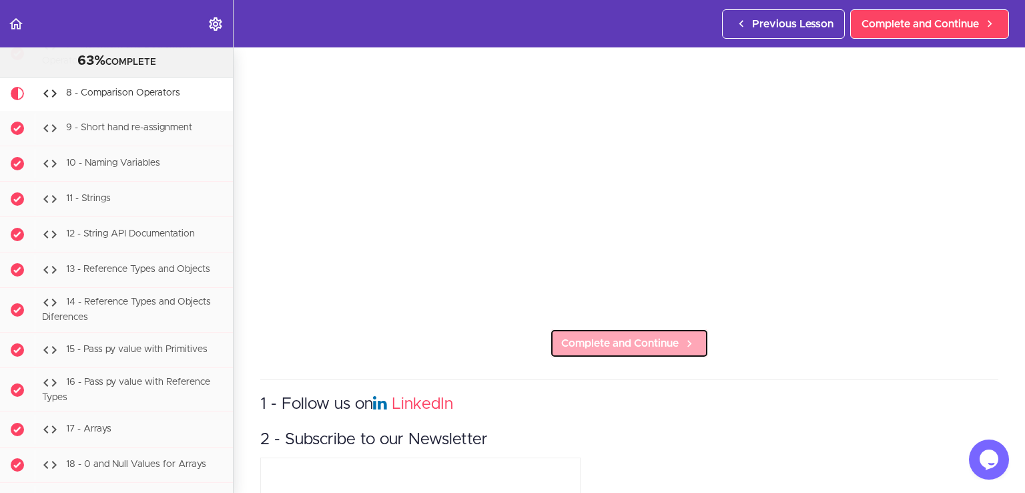
click at [637, 338] on span "Complete and Continue" at bounding box center [619, 343] width 117 height 16
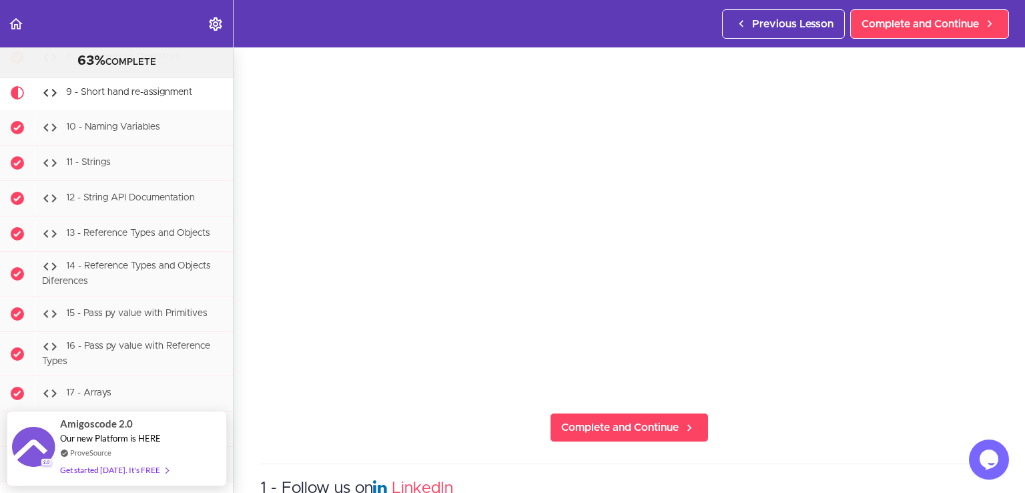
scroll to position [133, 0]
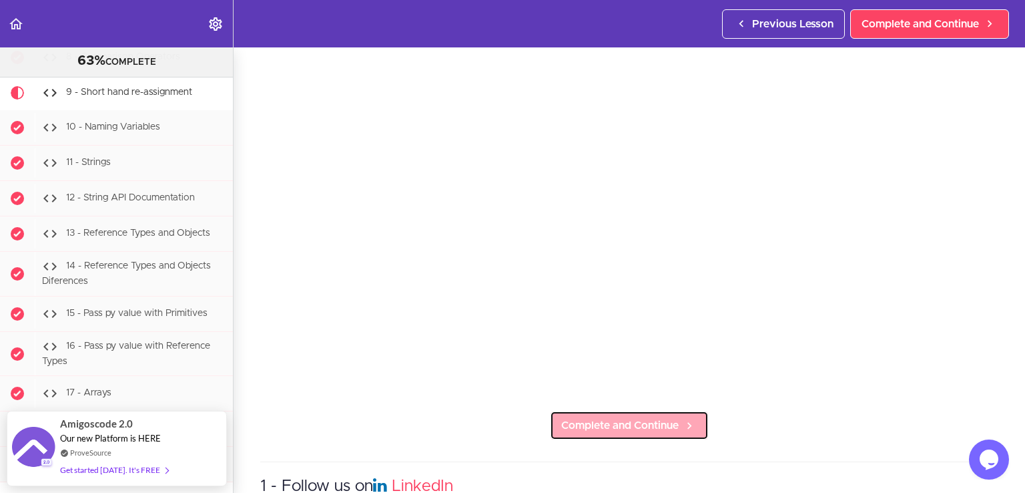
click at [647, 418] on span "Complete and Continue" at bounding box center [619, 425] width 117 height 16
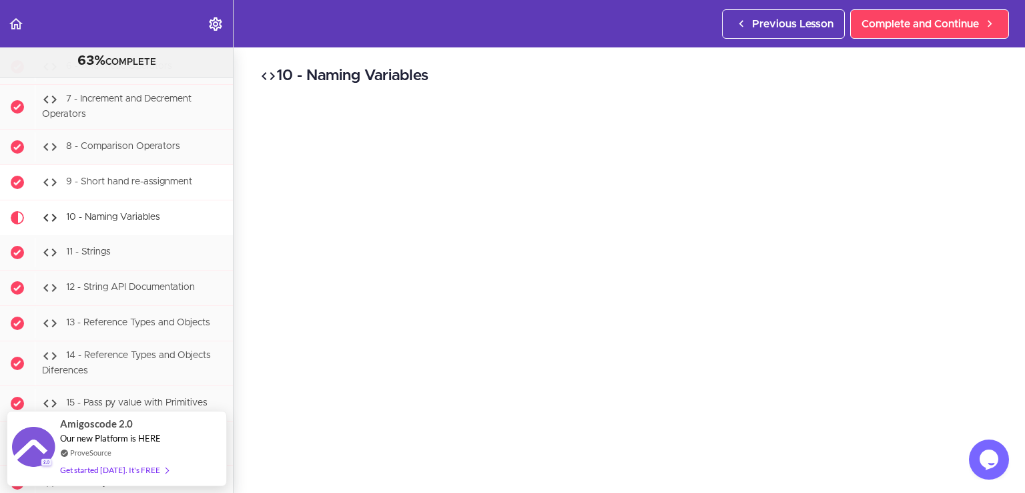
scroll to position [1406, 0]
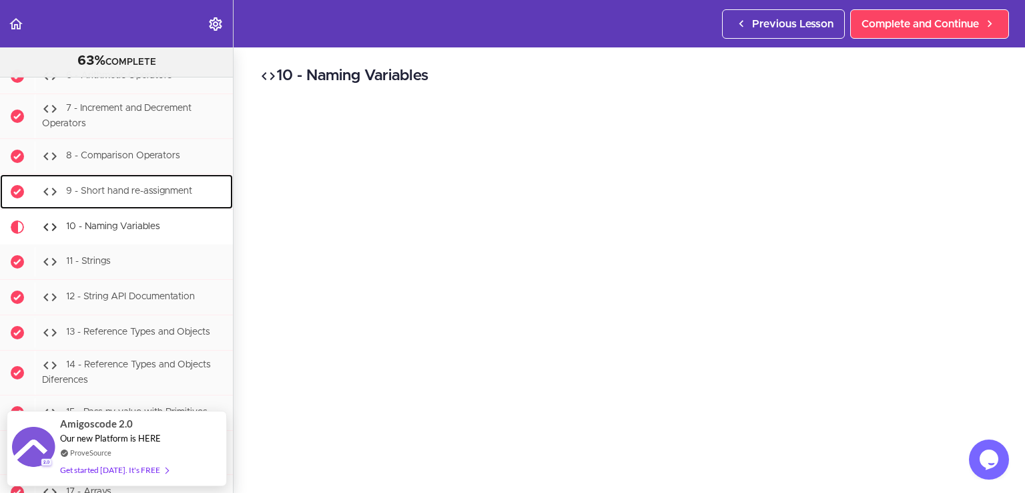
click at [116, 196] on span "9 - Short hand re-assignment" at bounding box center [129, 190] width 126 height 9
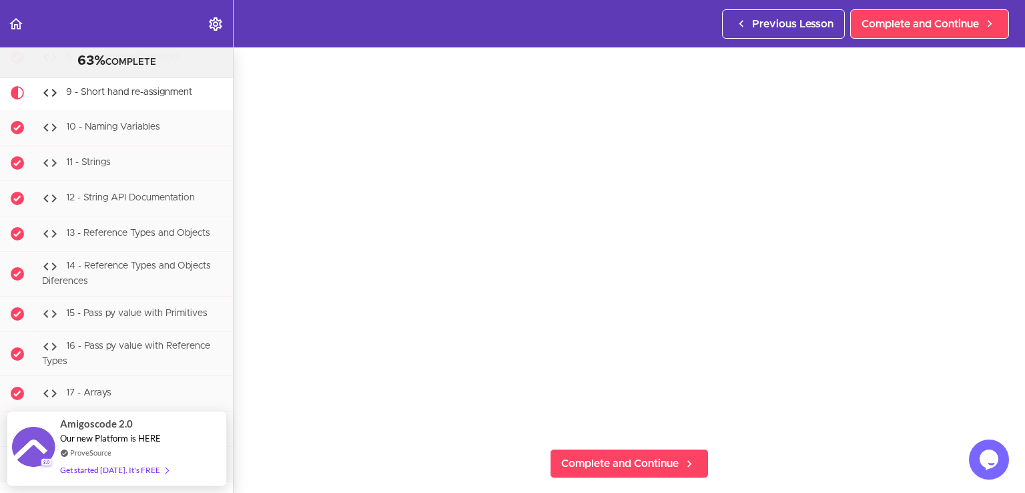
scroll to position [133, 0]
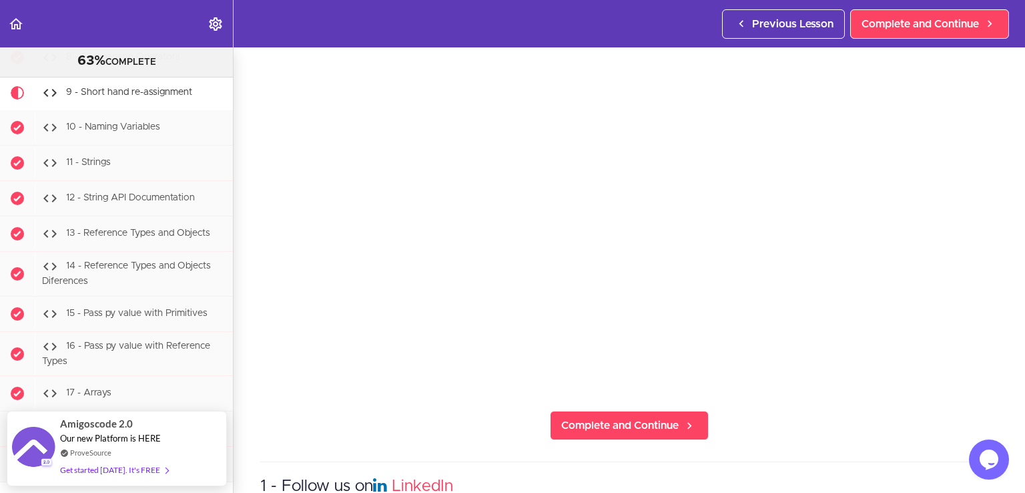
click at [833, 415] on section "Java Master Class 63% COMPLETE Course Intro 1 - Intro 2 - Practice Practice Pra…" at bounding box center [512, 269] width 1025 height 445
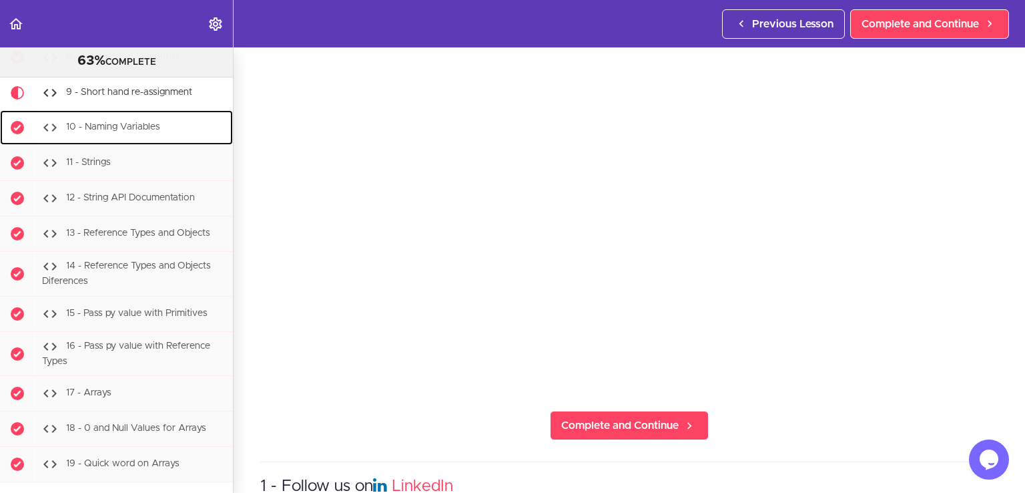
click at [96, 131] on span "10 - Naming Variables" at bounding box center [113, 126] width 94 height 9
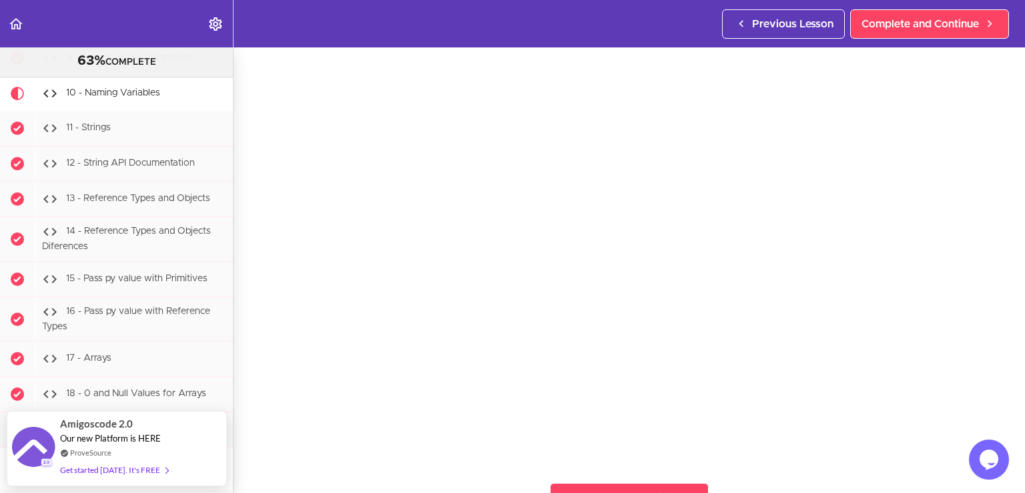
scroll to position [67, 0]
click at [774, 450] on iframe at bounding box center [629, 248] width 738 height 415
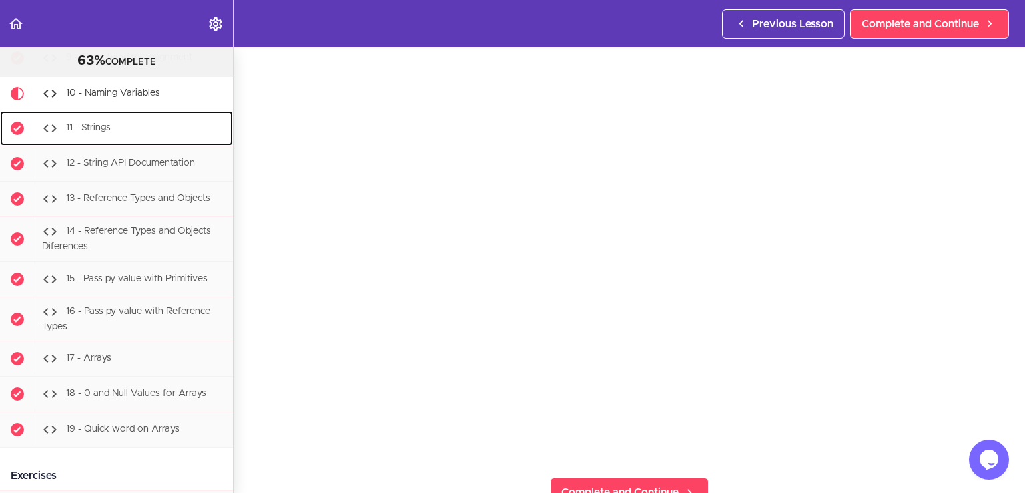
click at [91, 132] on span "11 - Strings" at bounding box center [88, 127] width 45 height 9
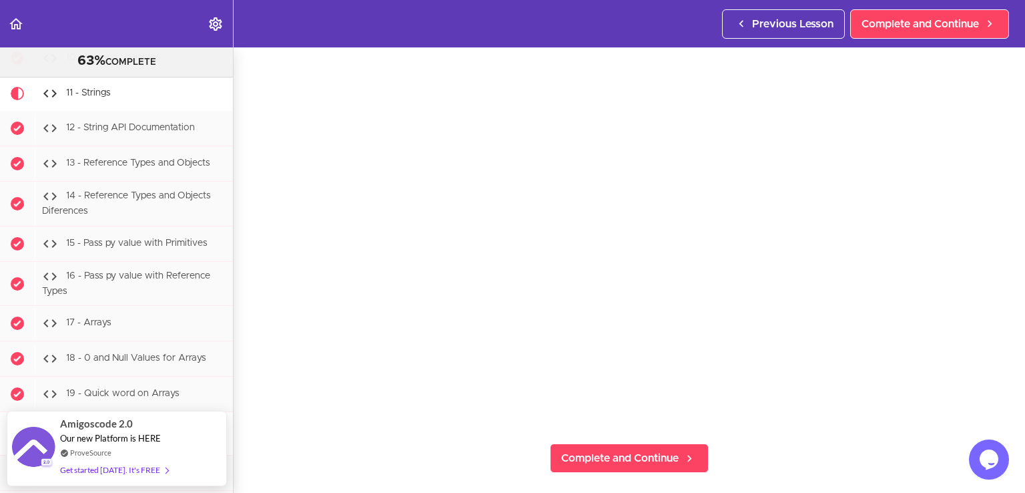
scroll to position [133, 0]
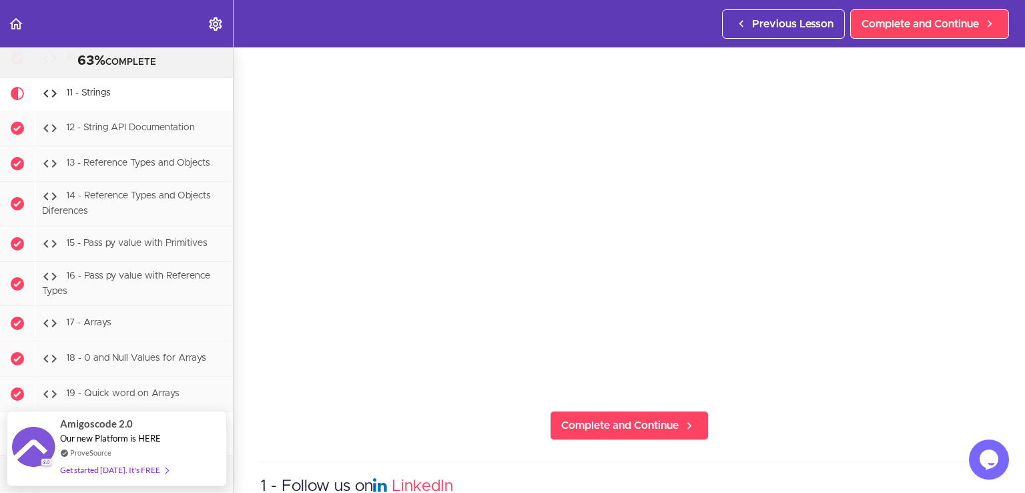
drag, startPoint x: 881, startPoint y: 427, endPoint x: 873, endPoint y: 422, distance: 9.3
click at [881, 426] on section "Java Master Class 63% COMPLETE Course Intro 1 - Intro 2 - Practice Practice Pra…" at bounding box center [512, 269] width 1025 height 445
click at [785, 452] on section "Java Master Class 63% COMPLETE Course Intro 1 - Intro 2 - Practice Practice Pra…" at bounding box center [512, 269] width 1025 height 445
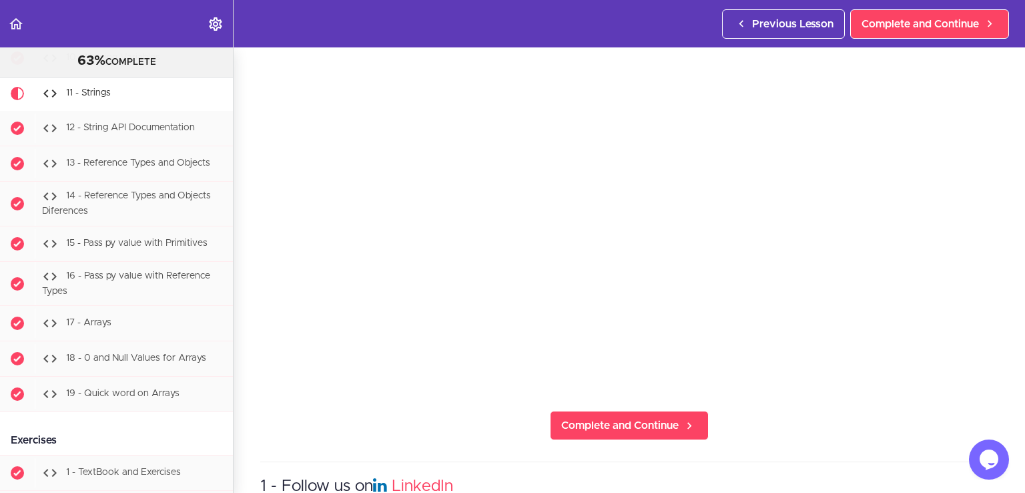
click at [834, 420] on section "Java Master Class 63% COMPLETE Course Intro 1 - Intro 2 - Practice Practice Pra…" at bounding box center [512, 269] width 1025 height 445
